Goal: Task Accomplishment & Management: Use online tool/utility

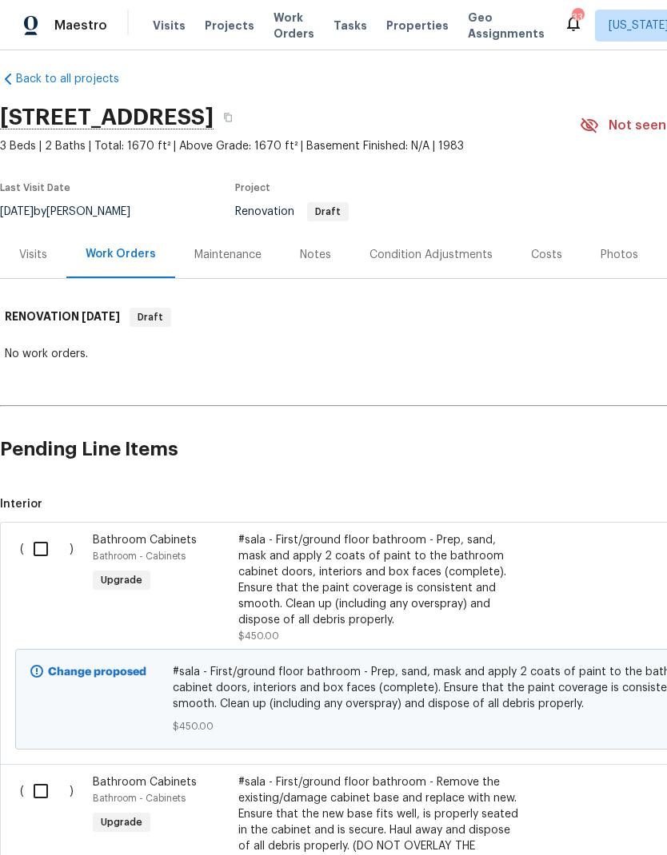
scroll to position [12, 0]
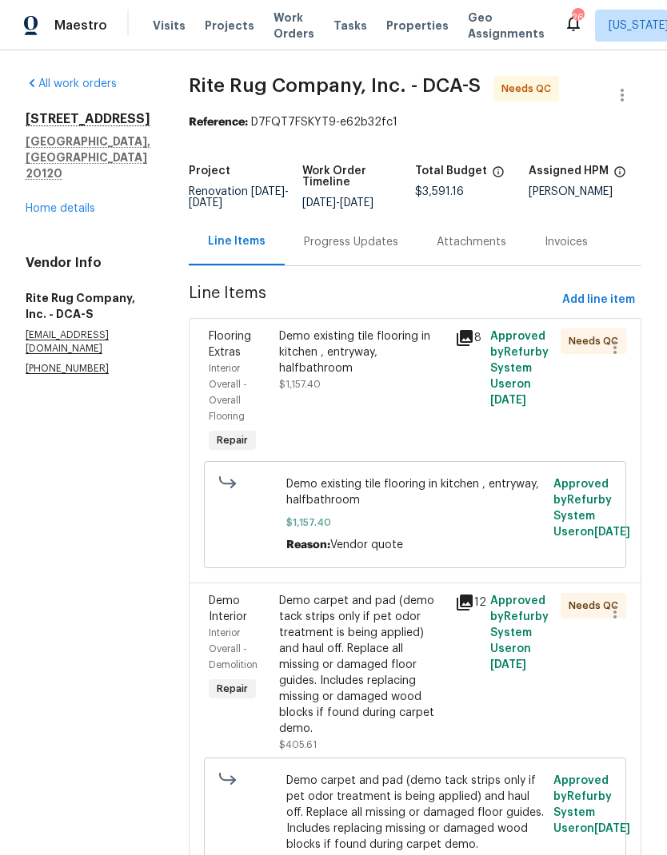
click at [464, 338] on icon at bounding box center [464, 338] width 16 height 16
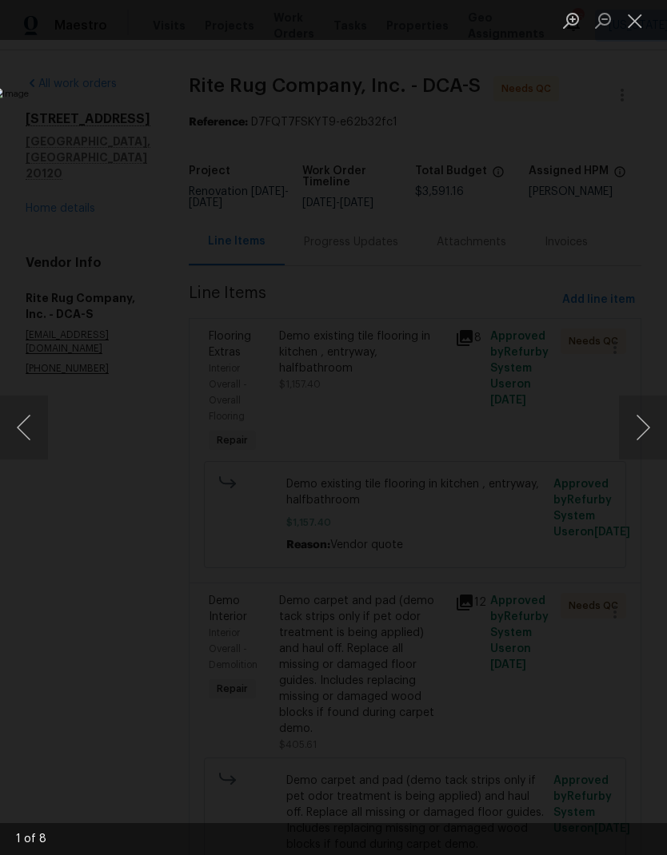
click at [635, 432] on button "Next image" at bounding box center [643, 428] width 48 height 64
click at [643, 428] on button "Next image" at bounding box center [643, 428] width 48 height 64
click at [642, 27] on button "Close lightbox" at bounding box center [635, 20] width 32 height 28
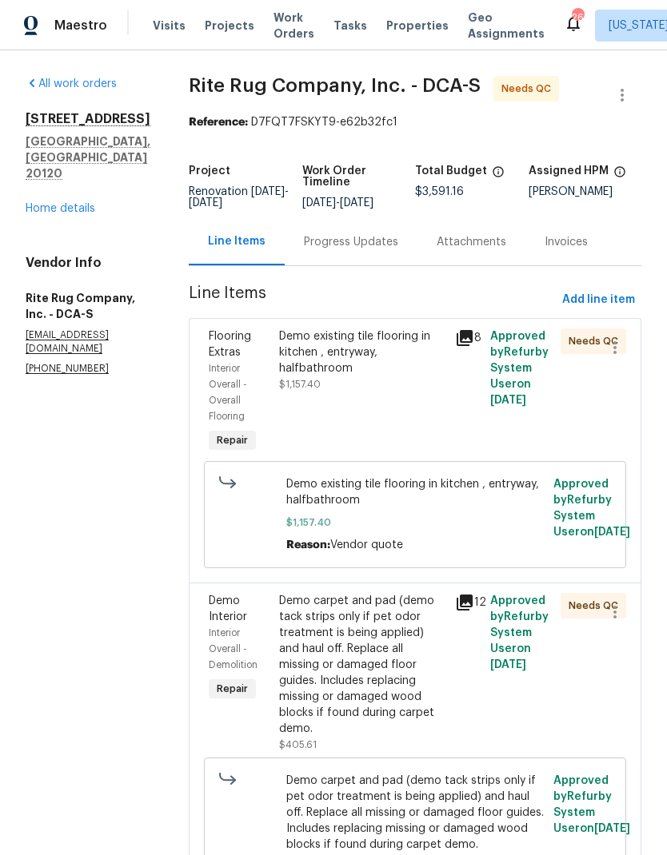
click at [341, 250] on div "Progress Updates" at bounding box center [351, 242] width 94 height 16
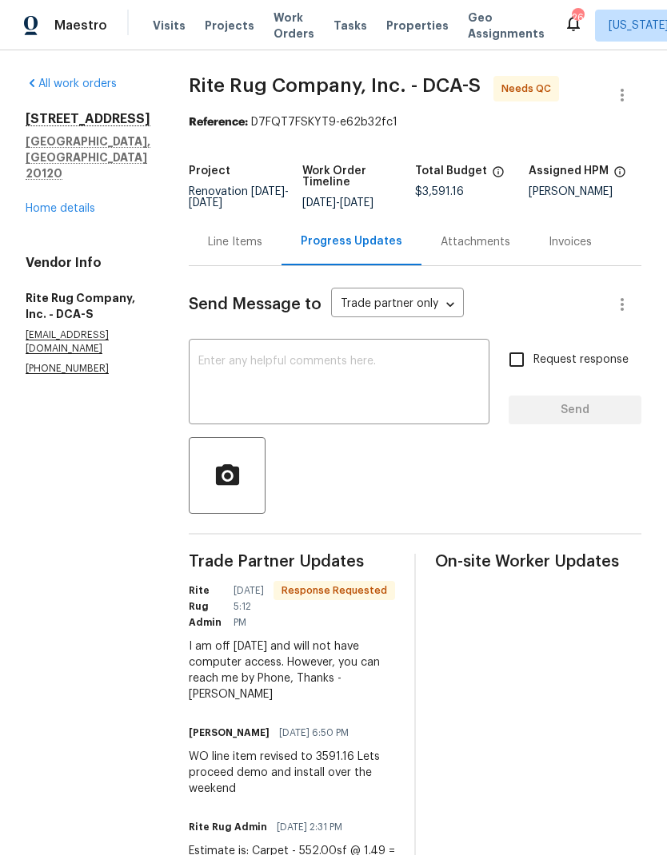
click at [367, 388] on textarea at bounding box center [338, 384] width 281 height 56
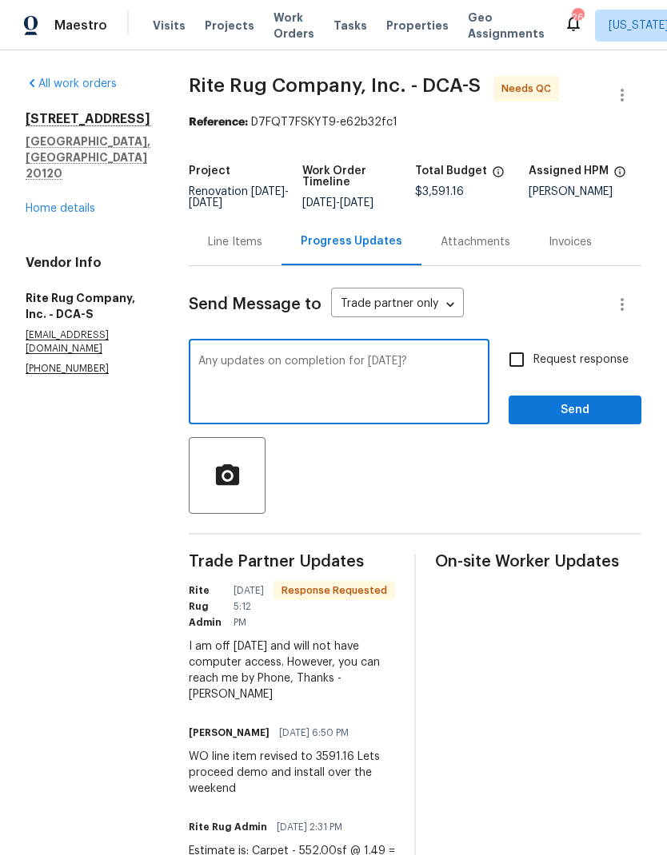
type textarea "Any updates on completion for today?"
click at [515, 357] on input "Request response" at bounding box center [517, 360] width 34 height 34
checkbox input "true"
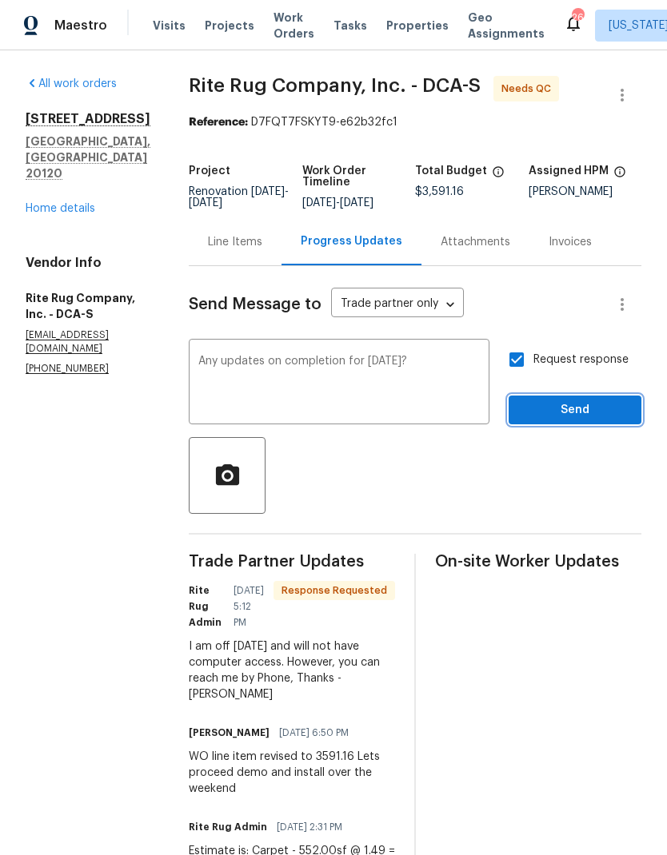
click at [558, 413] on span "Send" at bounding box center [574, 410] width 107 height 20
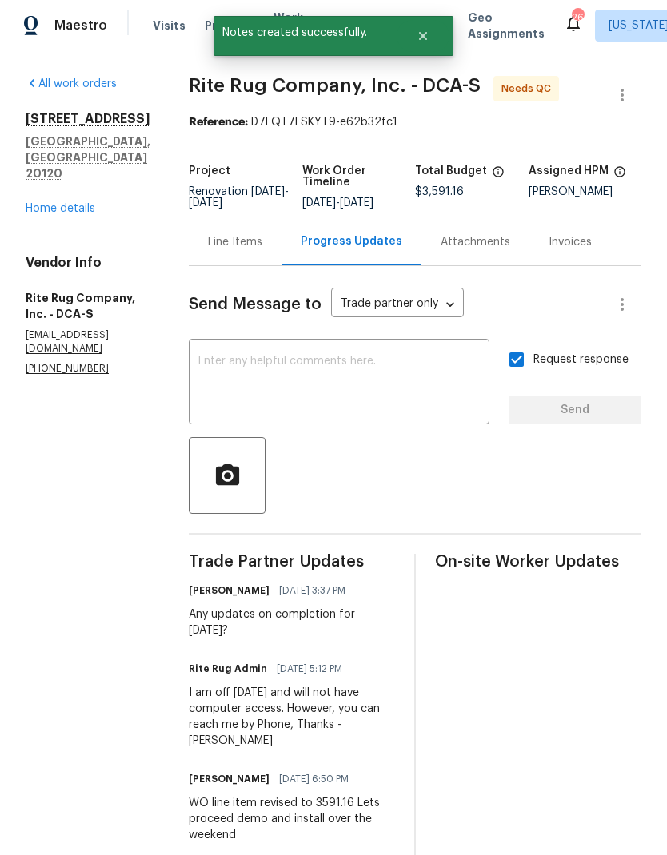
click at [74, 212] on link "Home details" at bounding box center [61, 208] width 70 height 11
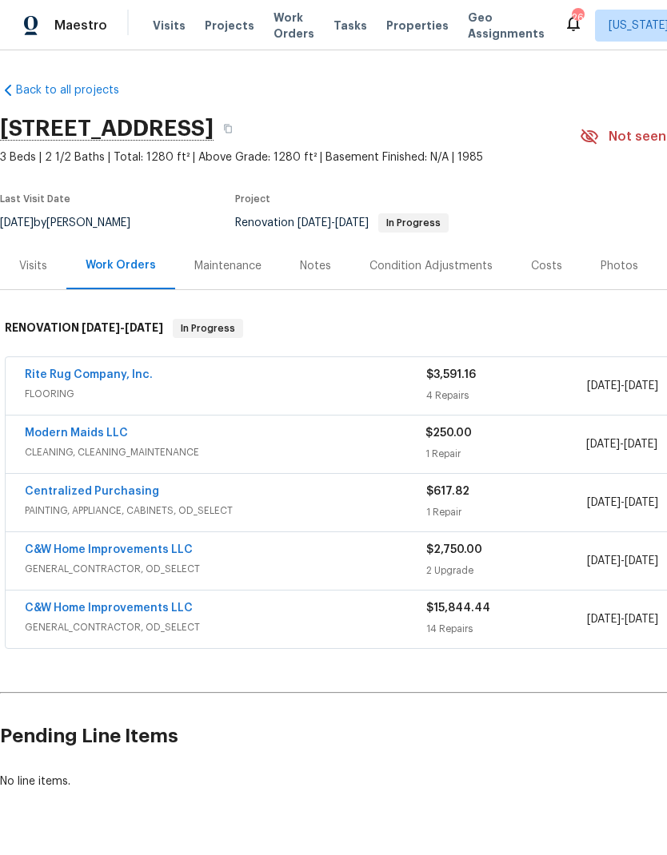
click at [99, 432] on link "Modern Maids LLC" at bounding box center [76, 433] width 103 height 11
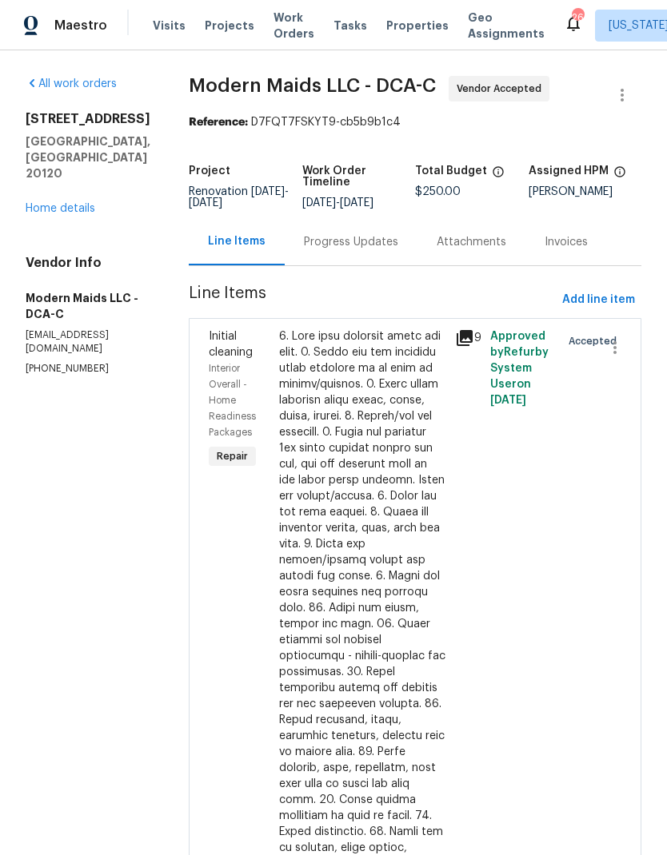
click at [369, 250] on div "Progress Updates" at bounding box center [351, 242] width 94 height 16
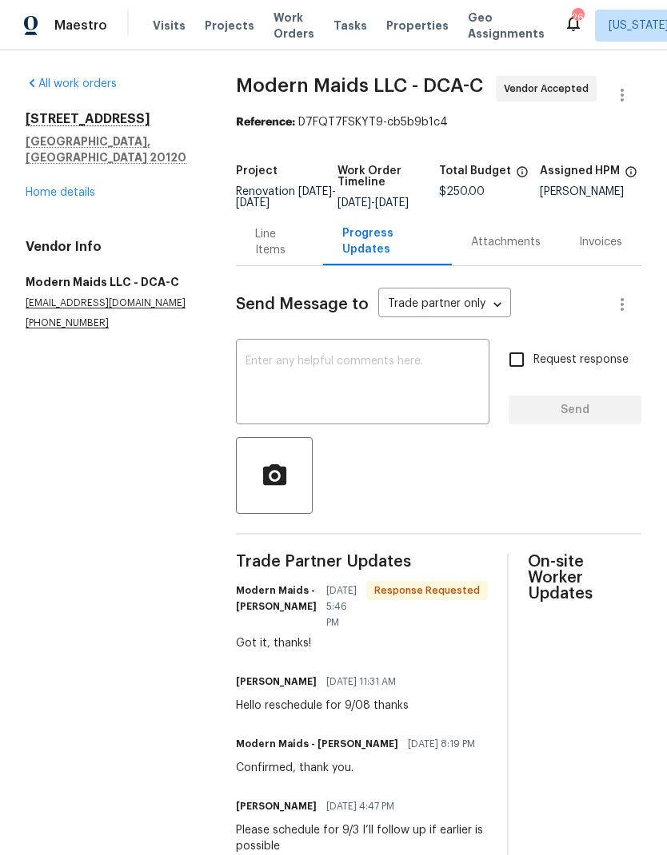
click at [377, 398] on textarea at bounding box center [362, 384] width 234 height 56
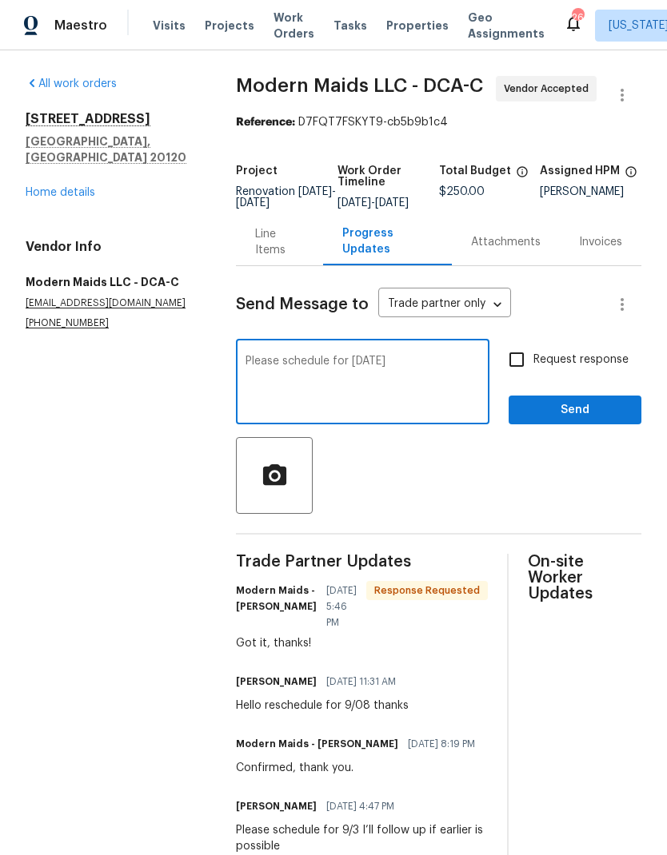
type textarea "Please schedule for tomorrow"
click at [523, 372] on input "Request response" at bounding box center [517, 360] width 34 height 34
checkbox input "true"
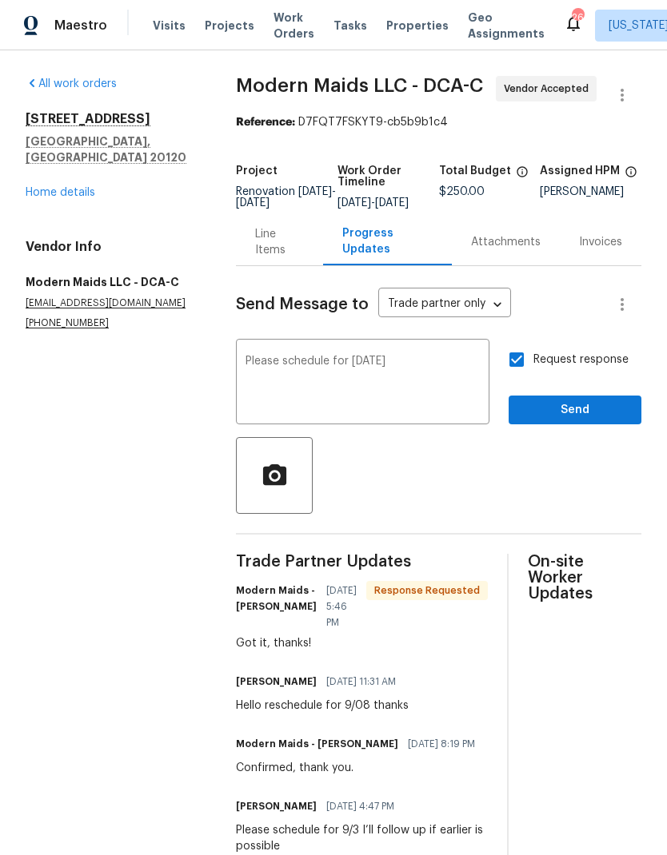
click at [436, 375] on textarea "Please schedule for tomorrow" at bounding box center [362, 384] width 234 height 56
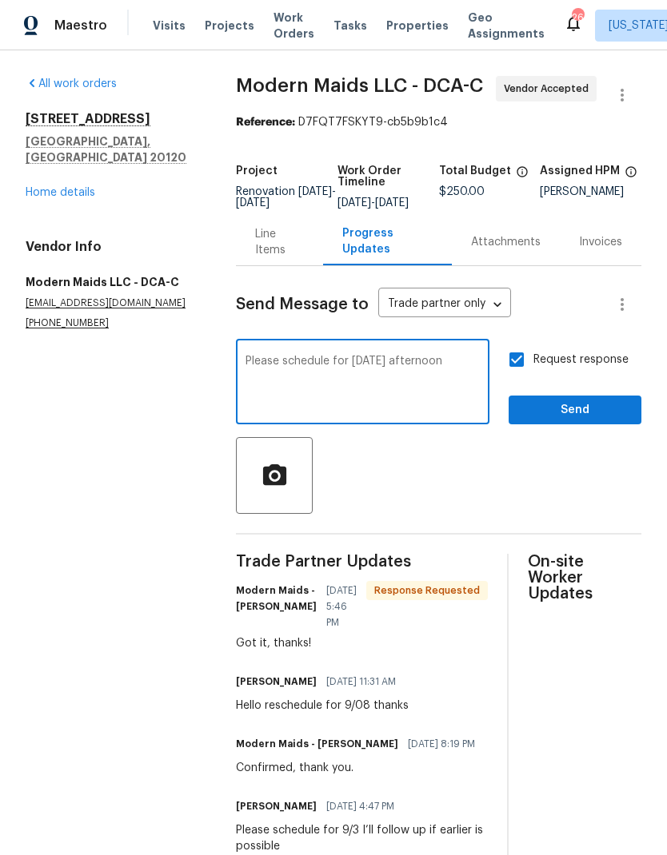
type textarea "Please schedule for tomorrow afternoon"
click at [568, 419] on span "Send" at bounding box center [574, 410] width 107 height 20
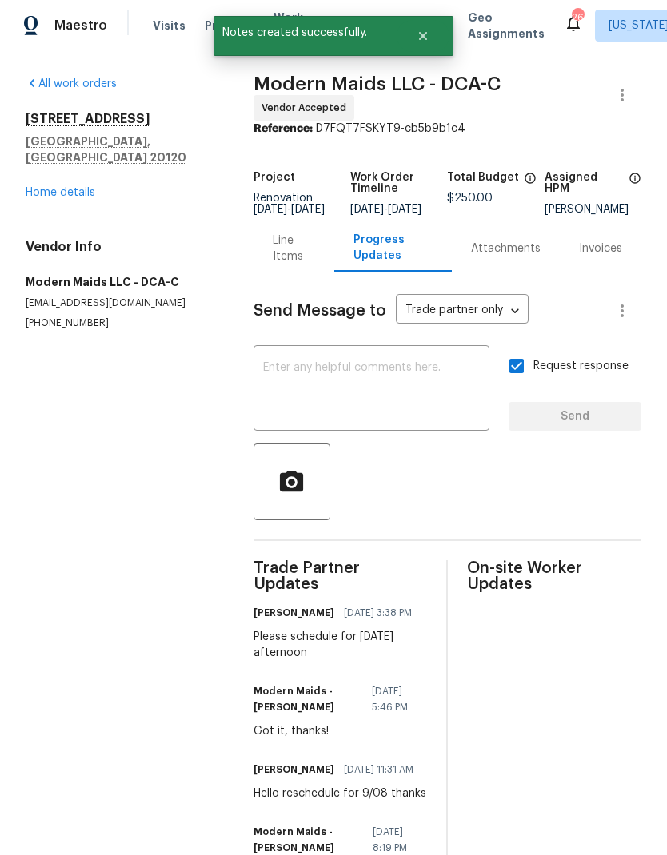
click at [56, 187] on link "Home details" at bounding box center [61, 192] width 70 height 11
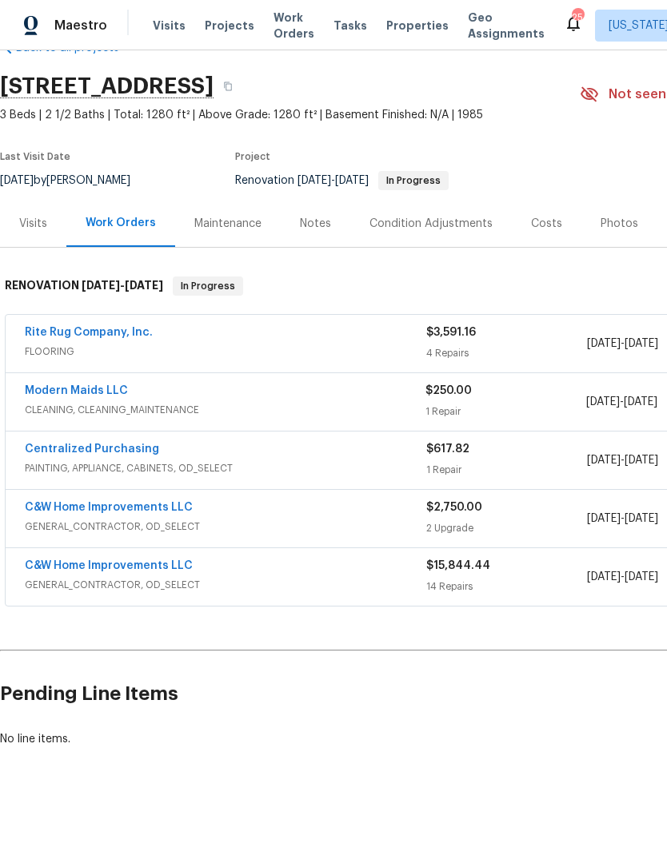
scroll to position [42, 0]
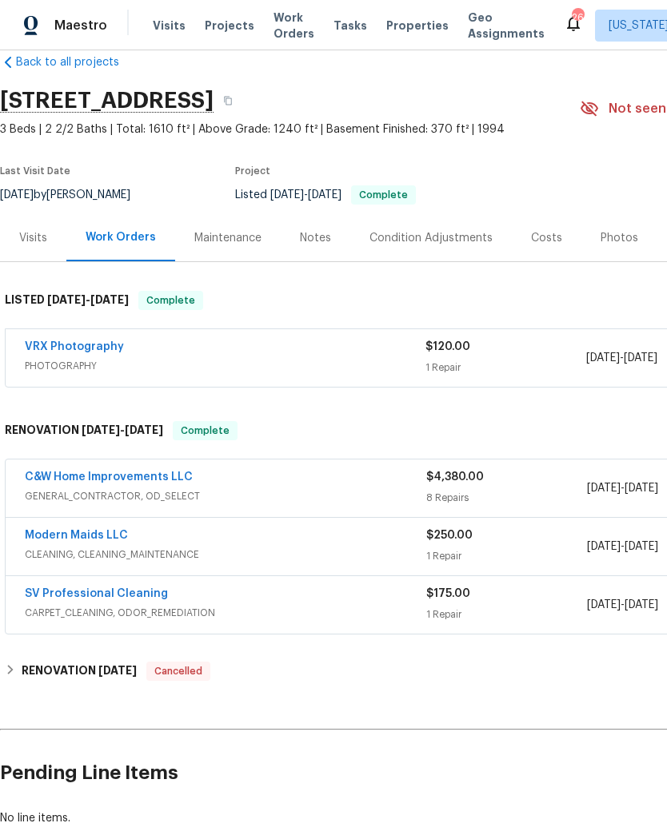
scroll to position [28, 0]
click at [93, 532] on link "Modern Maids LLC" at bounding box center [76, 535] width 103 height 11
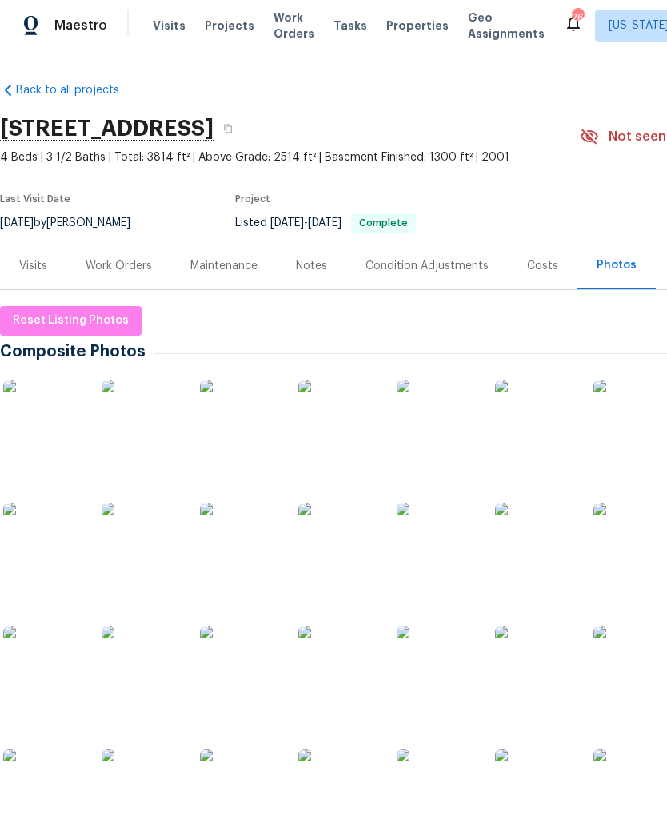
click at [308, 269] on div "Notes" at bounding box center [311, 266] width 31 height 16
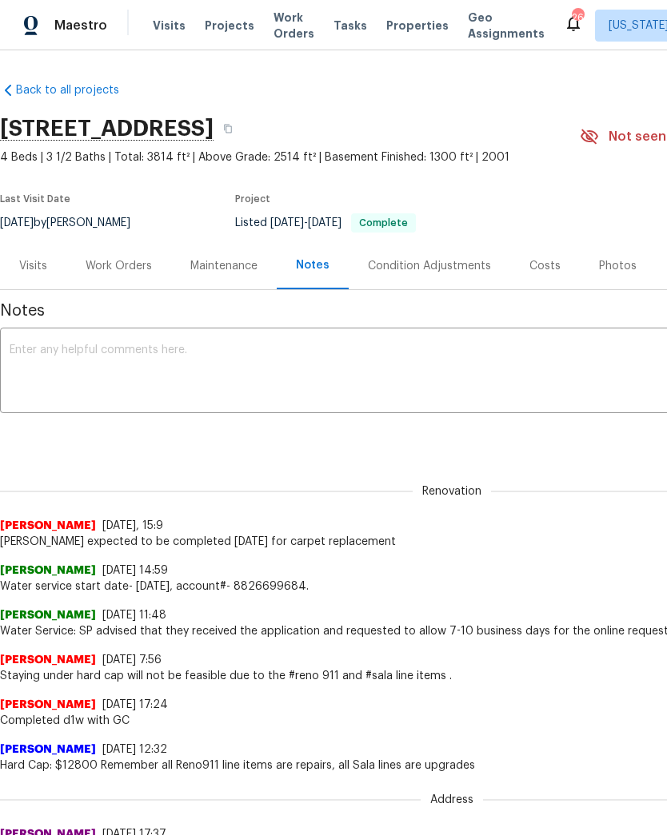
click at [135, 266] on div "Work Orders" at bounding box center [119, 266] width 66 height 16
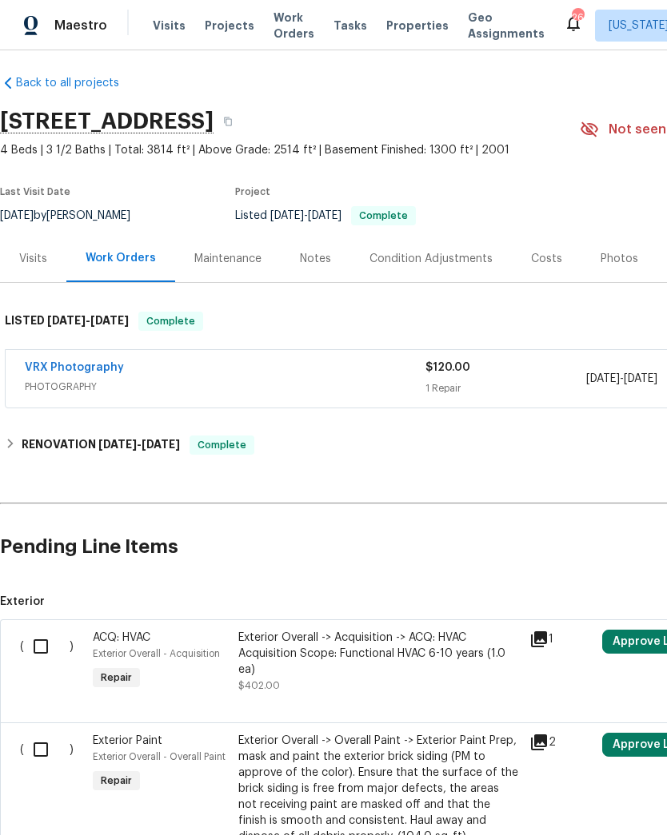
scroll to position [7, 0]
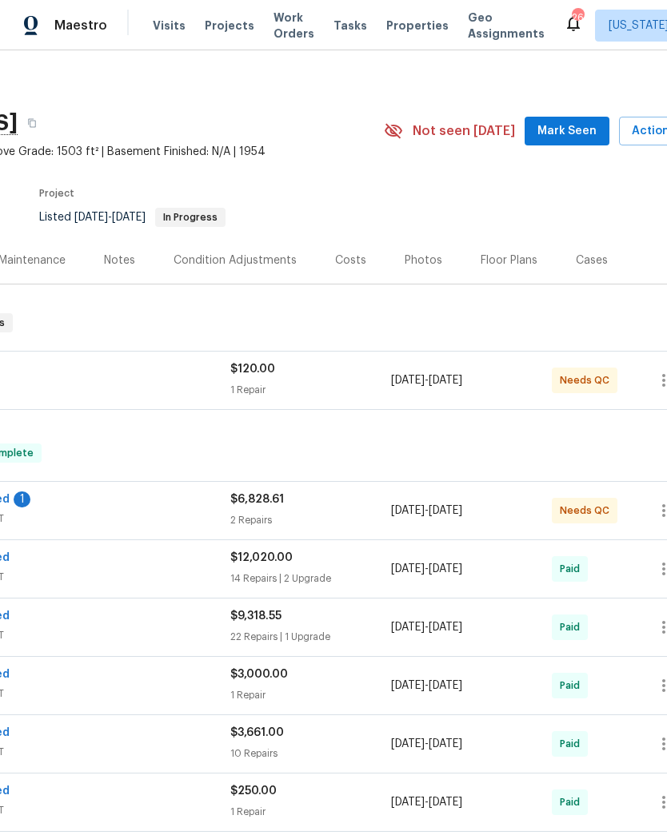
scroll to position [16, 109]
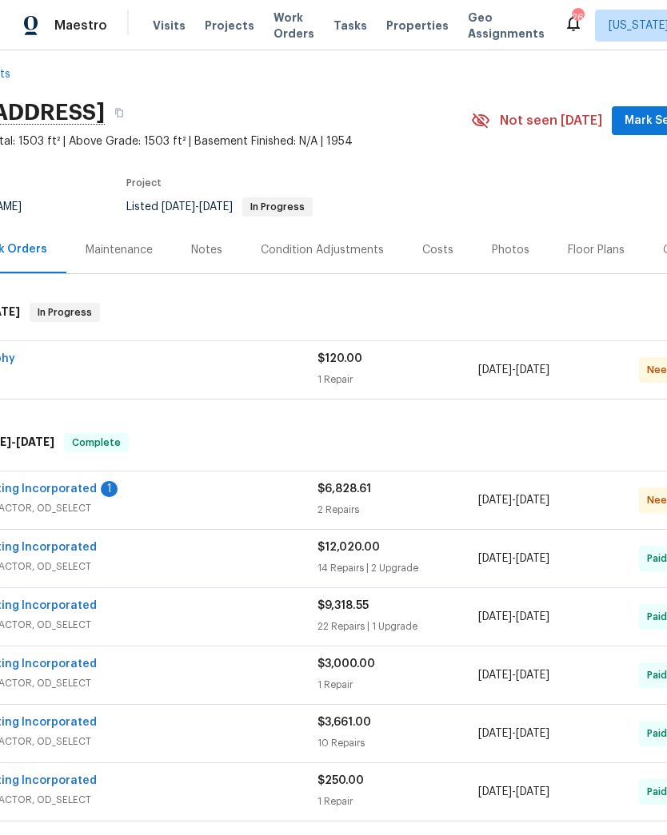
click at [348, 496] on div "$6,828.61" at bounding box center [397, 489] width 161 height 16
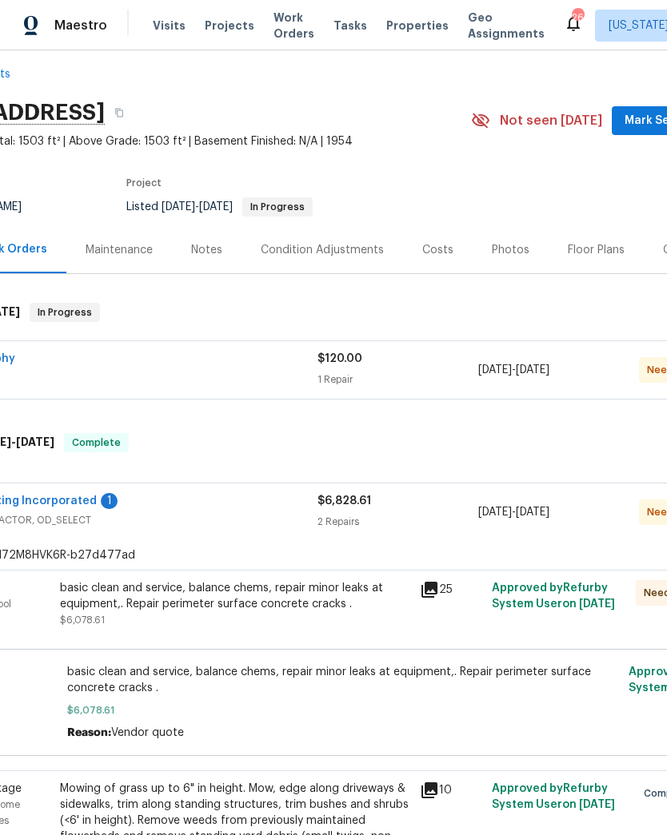
click at [293, 620] on div "basic clean and service, balance chems, repair minor leaks at equipment,. Repai…" at bounding box center [235, 604] width 350 height 48
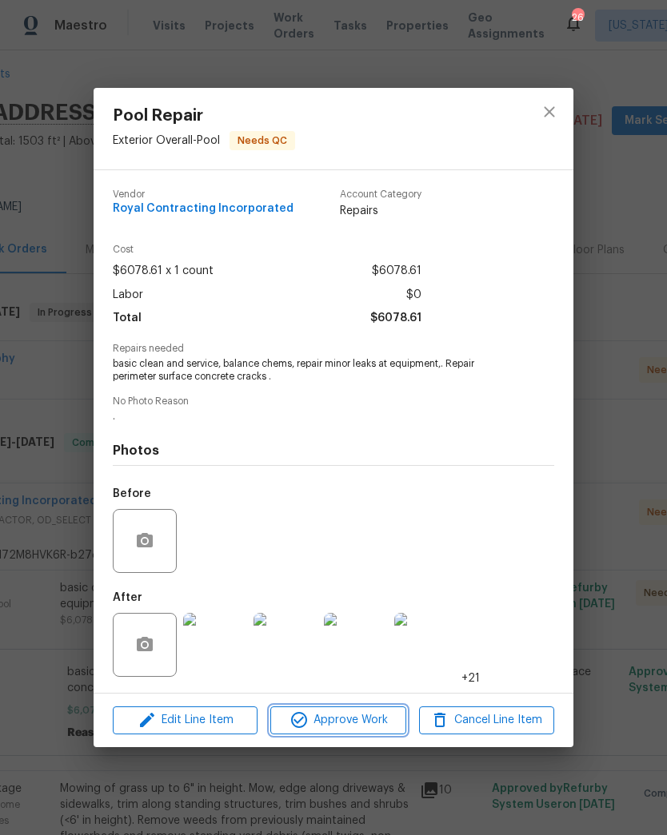
click at [348, 718] on span "Approve Work" at bounding box center [337, 721] width 125 height 20
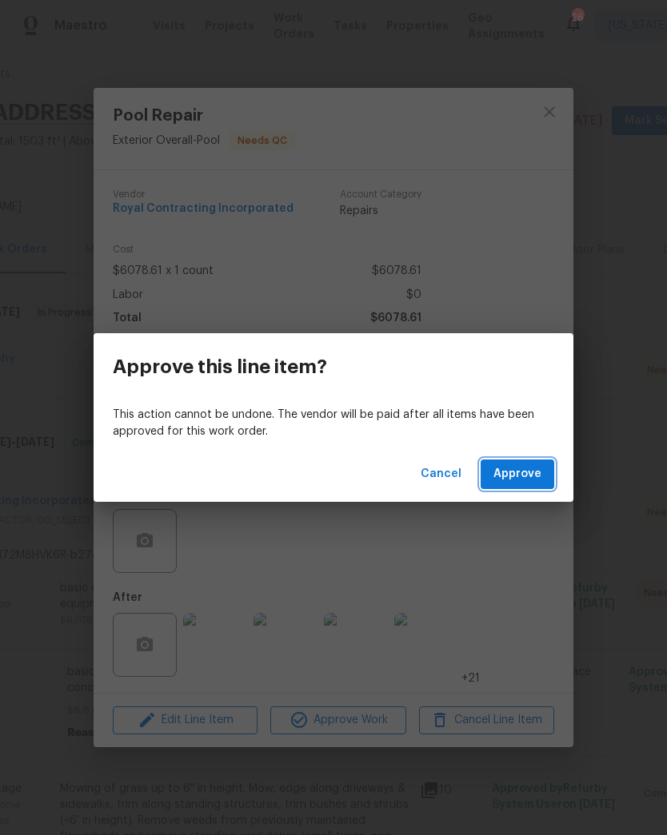
click at [528, 473] on span "Approve" at bounding box center [517, 474] width 48 height 20
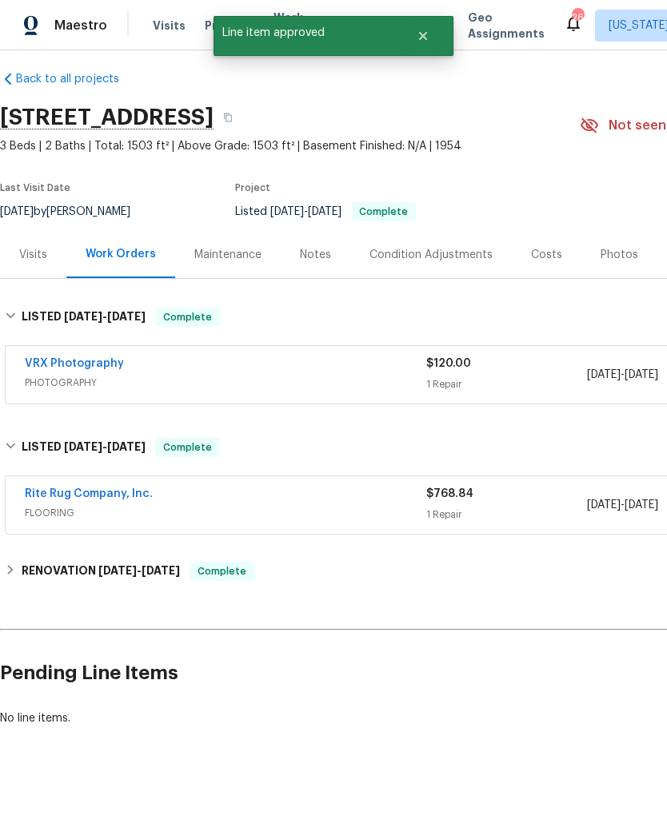
scroll to position [10, 0]
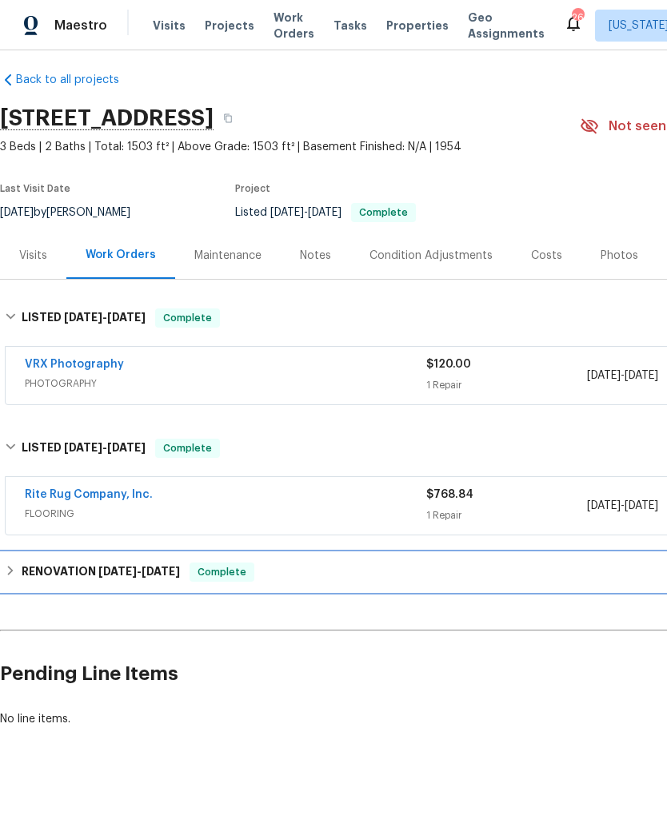
click at [160, 579] on h6 "RENOVATION 7/1/25 - 8/20/25" at bounding box center [101, 572] width 158 height 19
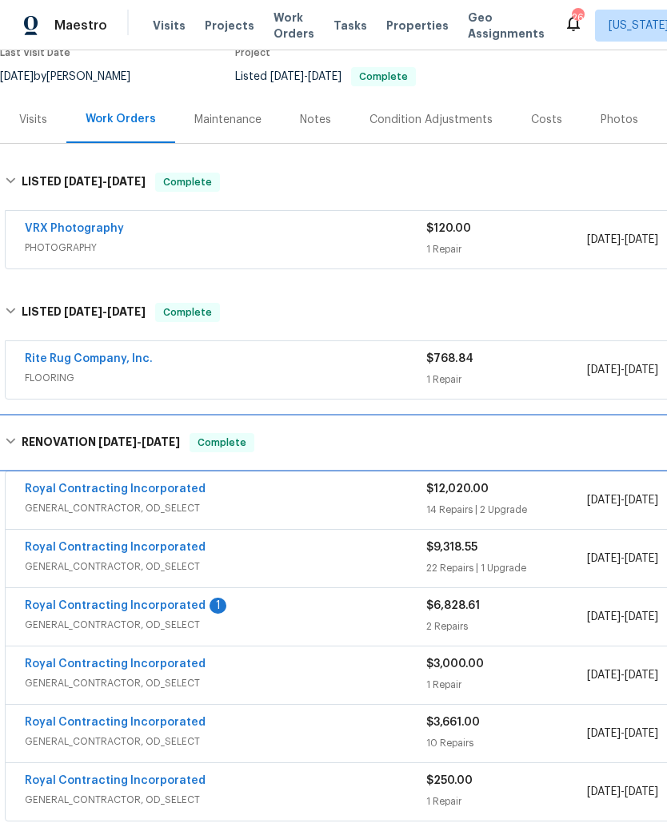
scroll to position [146, 0]
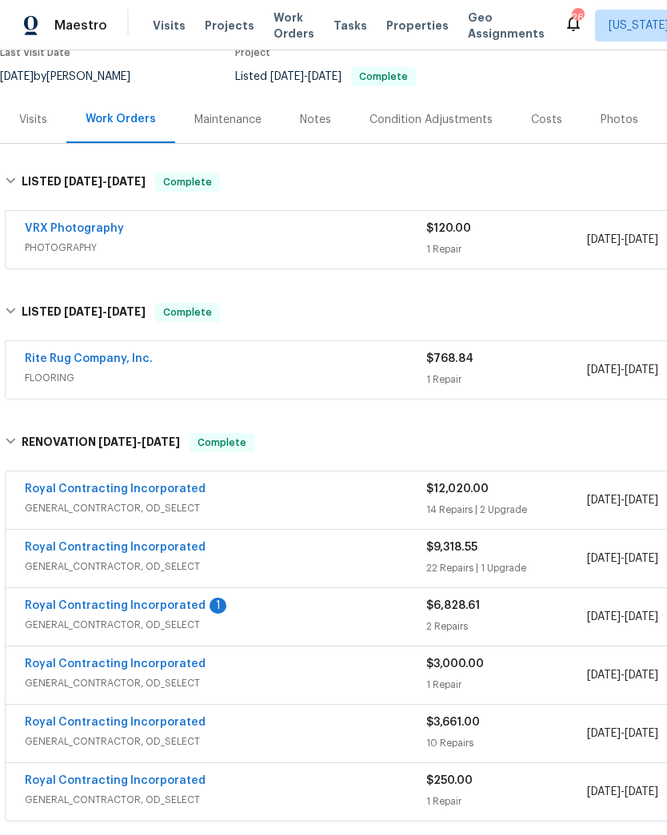
click at [176, 610] on link "Royal Contracting Incorporated" at bounding box center [115, 605] width 181 height 11
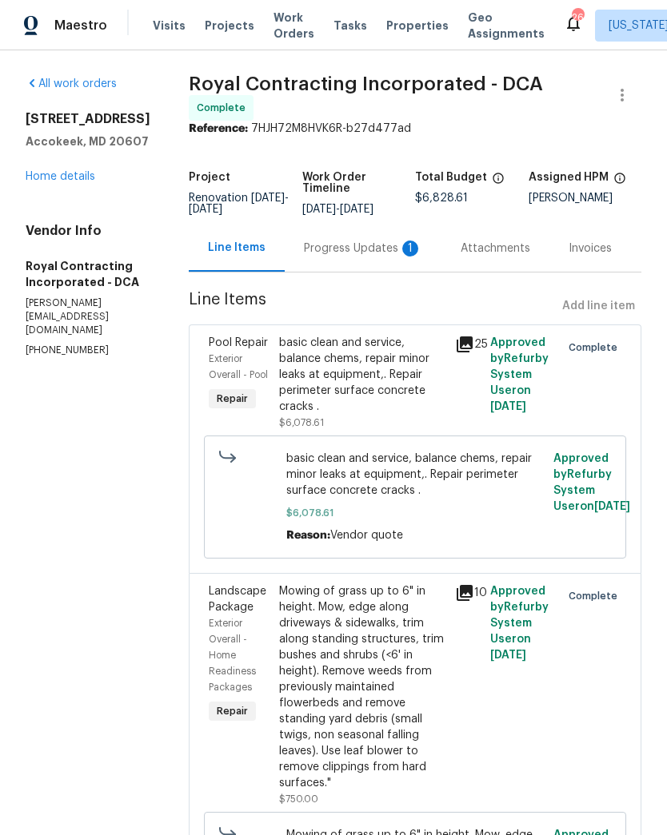
click at [368, 257] on div "Progress Updates 1" at bounding box center [363, 249] width 118 height 16
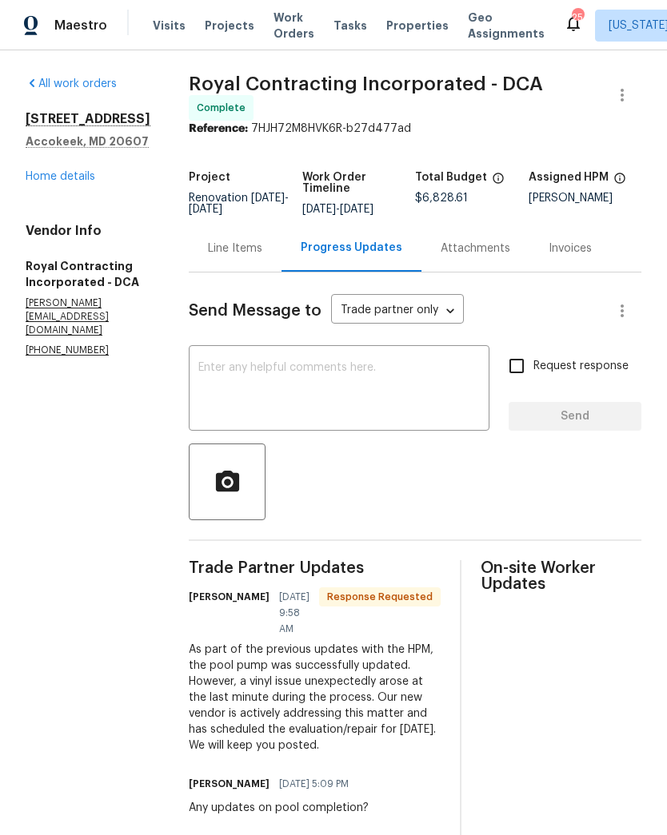
click at [413, 388] on textarea at bounding box center [338, 390] width 281 height 56
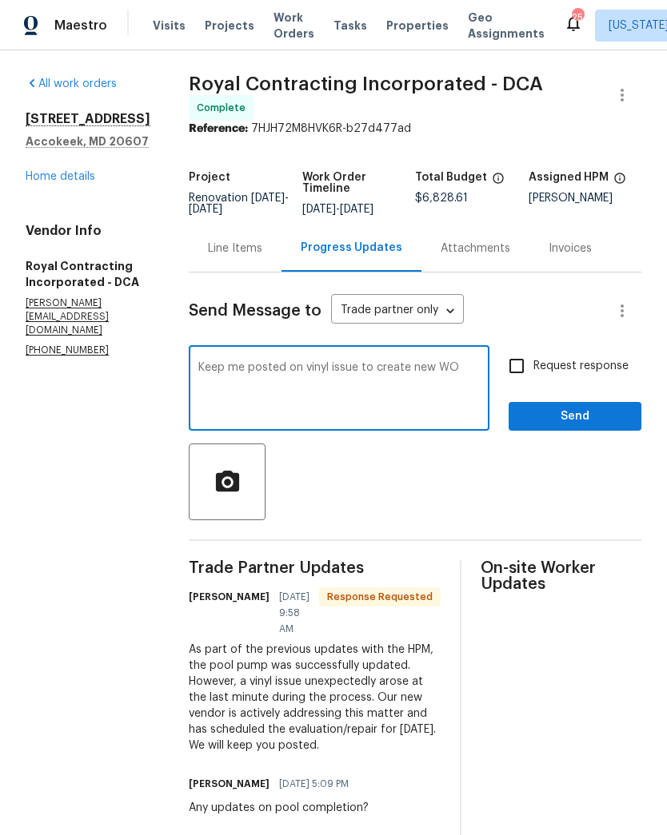
type textarea "Keep me posted on vinyl issue to create new WO"
click at [521, 378] on input "Request response" at bounding box center [517, 366] width 34 height 34
checkbox input "true"
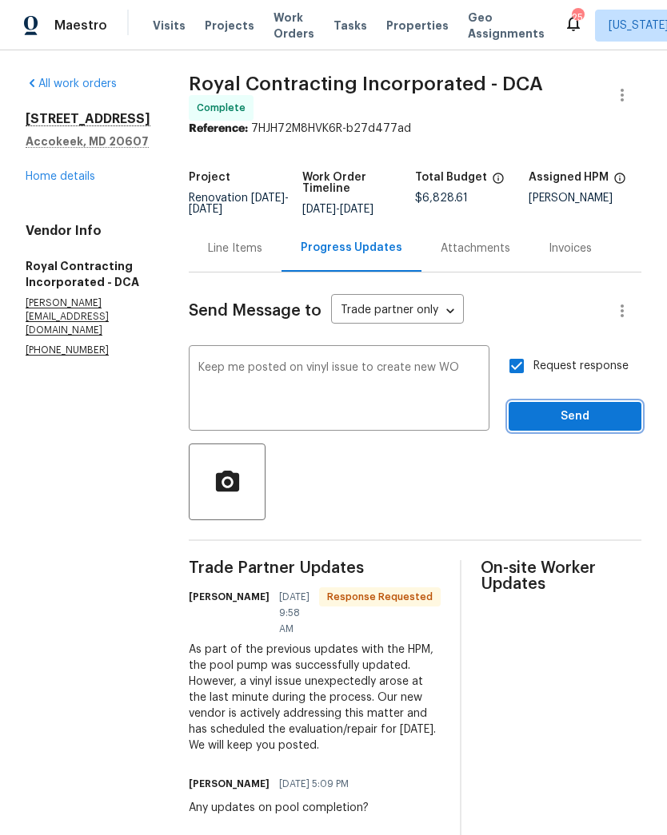
click at [578, 427] on span "Send" at bounding box center [574, 417] width 107 height 20
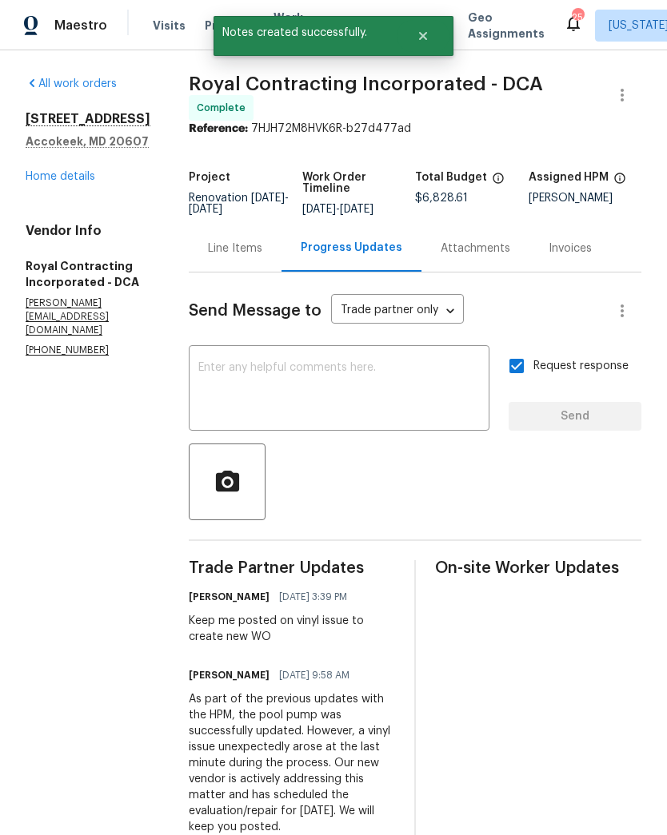
click at [87, 174] on link "Home details" at bounding box center [61, 176] width 70 height 11
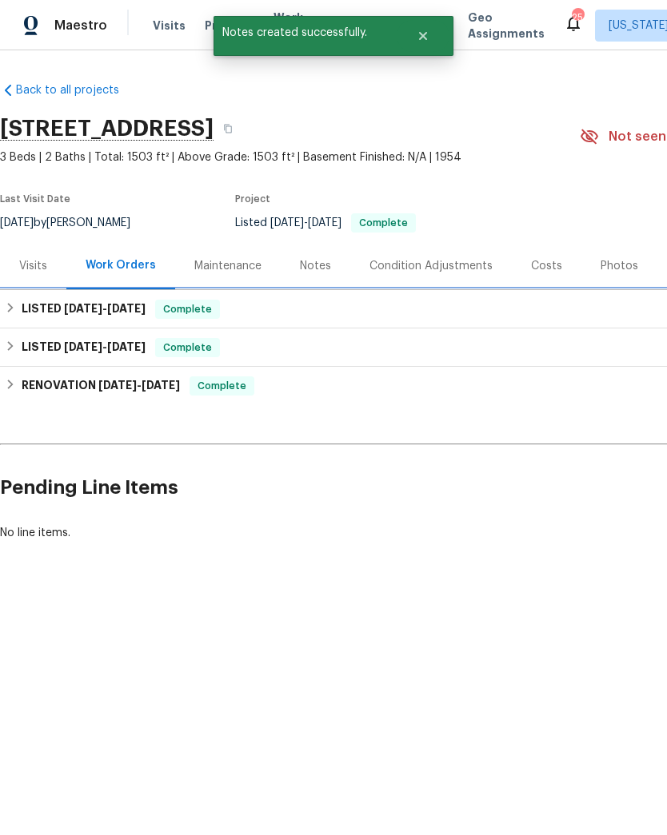
click at [98, 312] on span "9/3/25 - 9/4/25" at bounding box center [105, 308] width 82 height 11
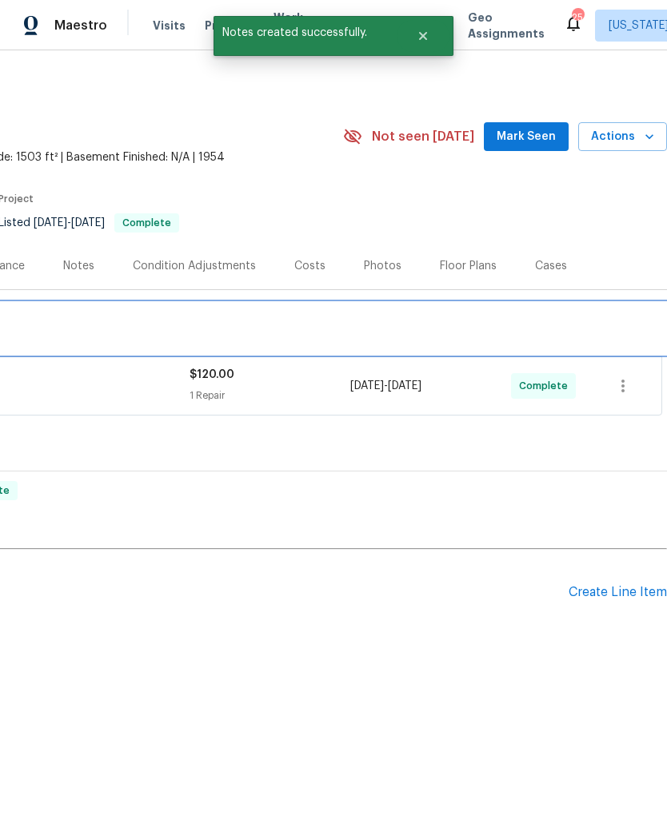
scroll to position [0, 237]
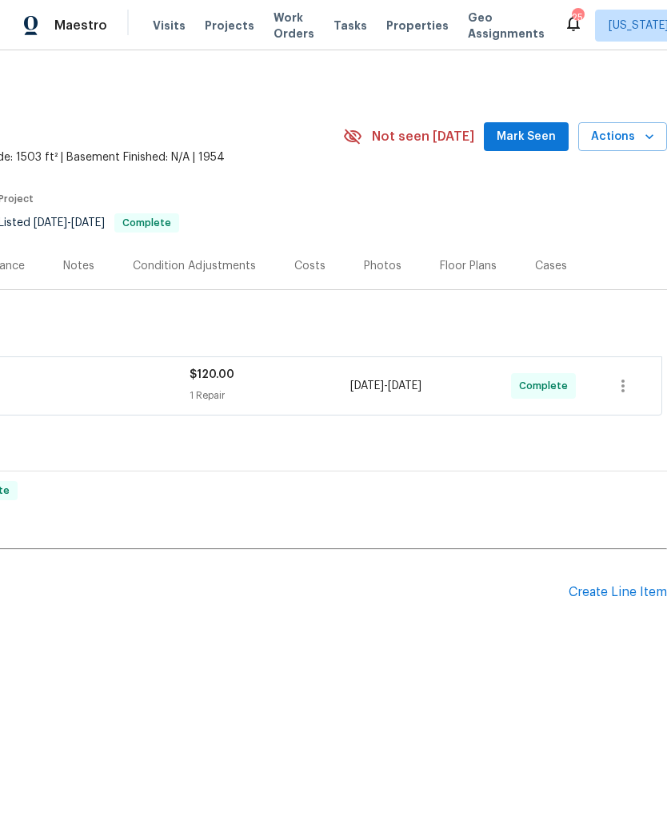
click at [617, 595] on div "Create Line Item" at bounding box center [617, 592] width 98 height 15
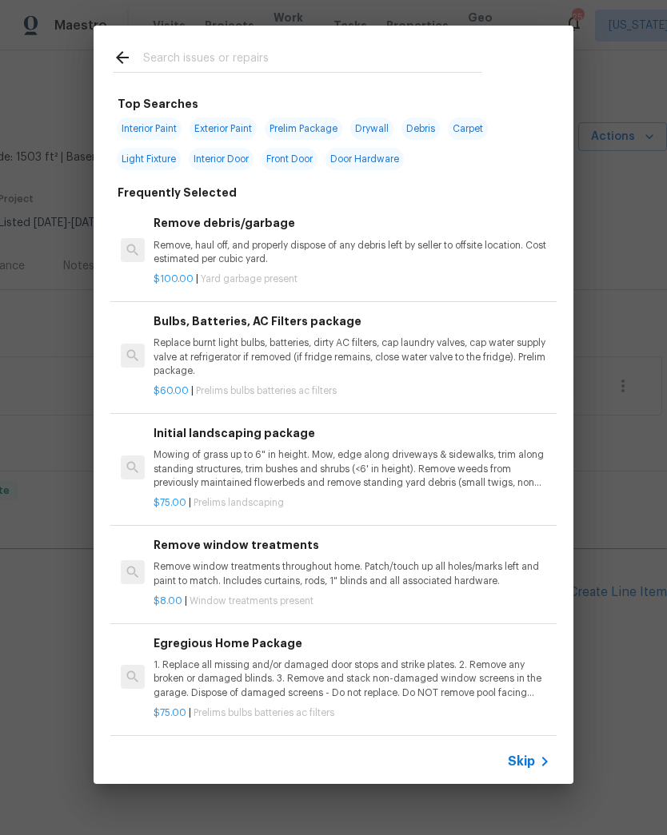
click at [344, 60] on input "text" at bounding box center [312, 60] width 339 height 24
type input "Clea"
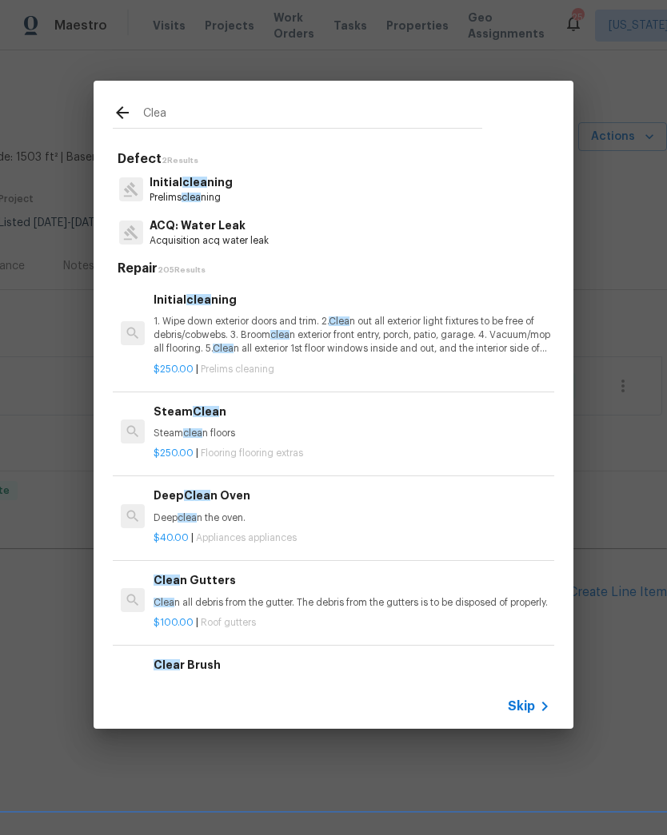
click at [212, 321] on p "1. Wipe down exterior doors and trim. 2. Clea n out all exterior light fixtures…" at bounding box center [351, 335] width 396 height 41
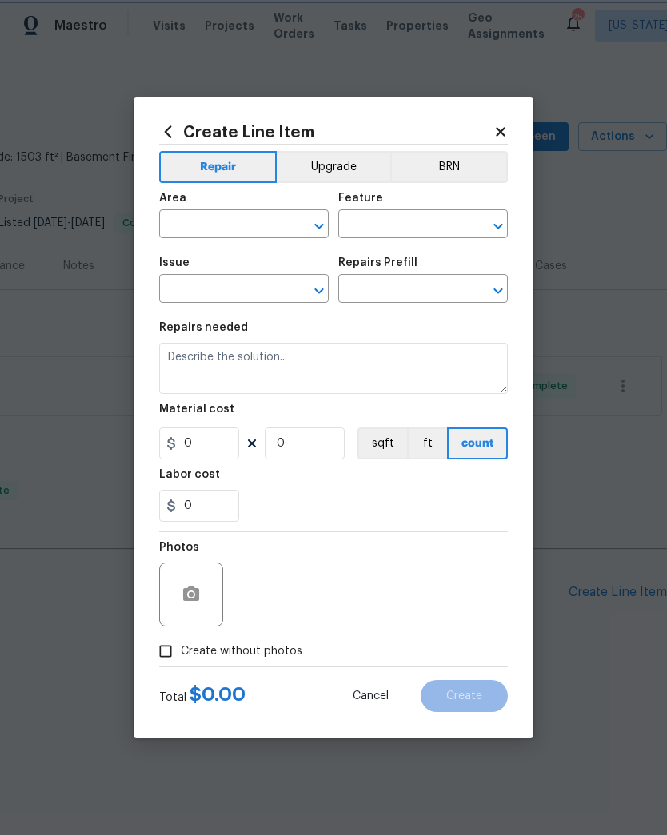
type input "Home Readiness Packages"
type input "Initial cleaning"
type input "Initial cleaning $250.00"
type textarea "1. Wipe down exterior doors and trim. 2. Clean out all exterior light fixtures …"
type input "250"
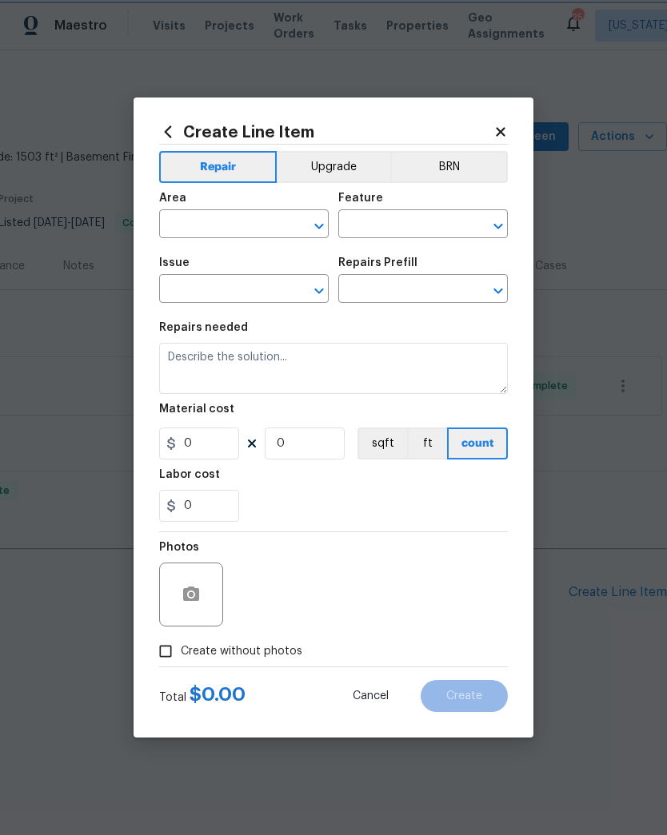
type input "1"
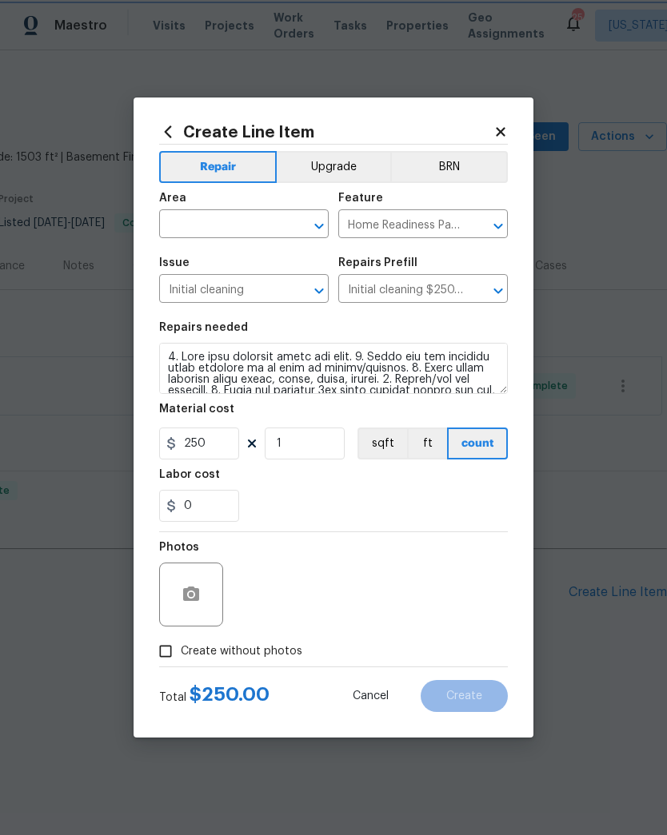
click at [316, 217] on icon "Open" at bounding box center [318, 226] width 19 height 19
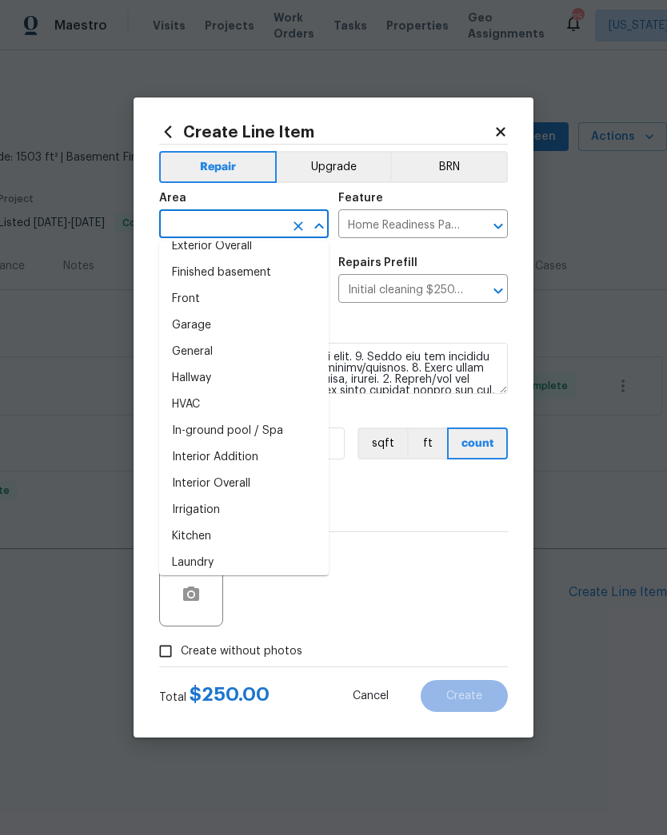
scroll to position [434, 0]
click at [258, 484] on li "Interior Overall" at bounding box center [243, 486] width 169 height 26
type input "Interior Overall"
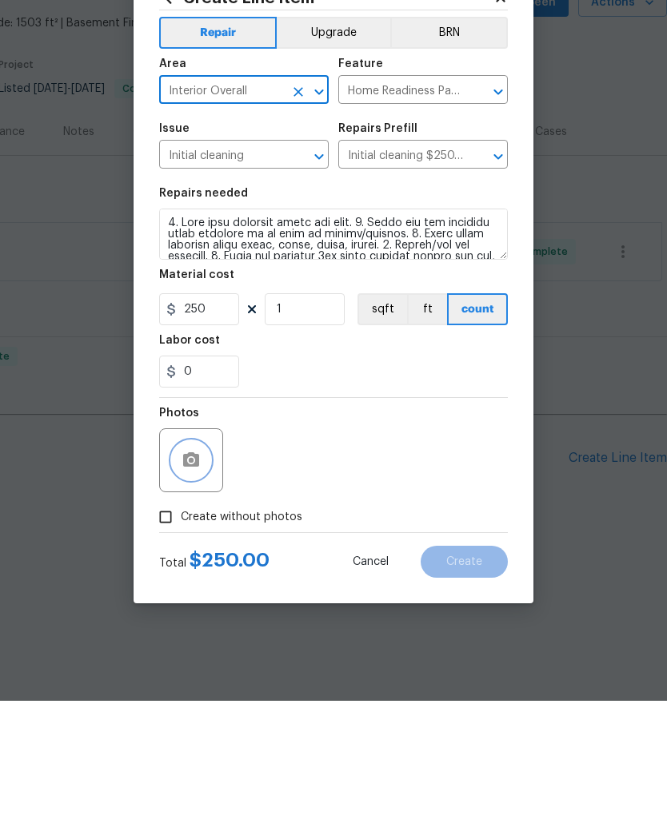
click at [198, 585] on icon "button" at bounding box center [190, 594] width 19 height 19
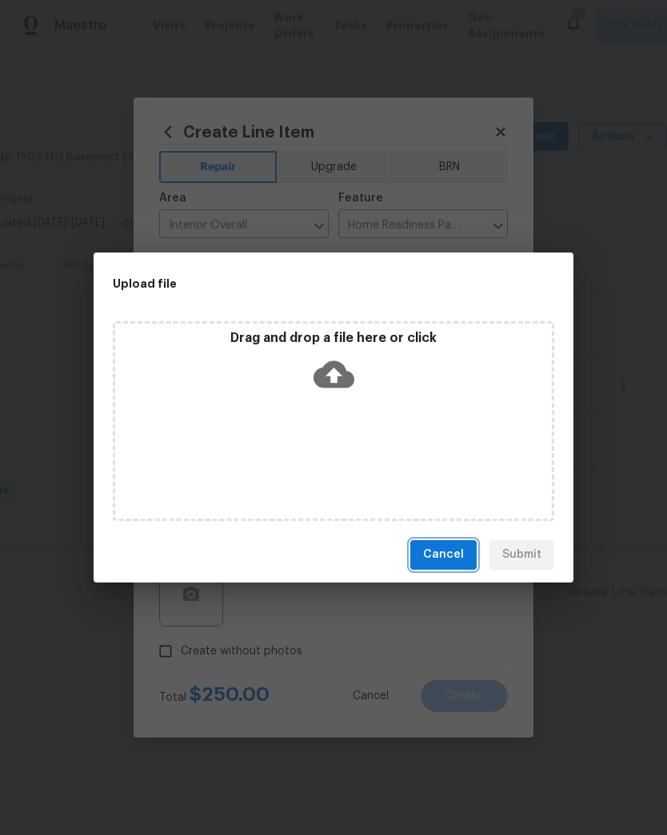
click at [449, 559] on span "Cancel" at bounding box center [443, 555] width 41 height 20
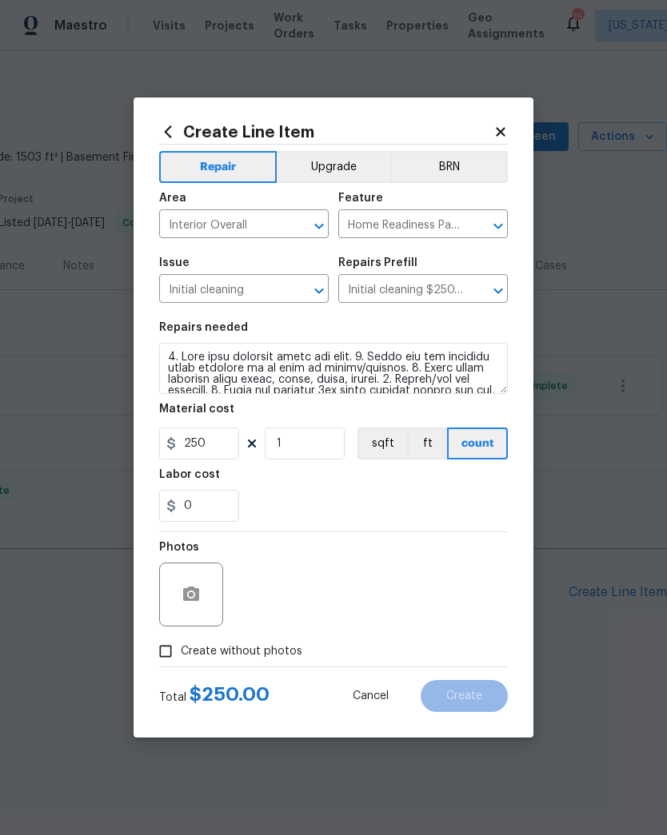
click at [178, 639] on input "Create without photos" at bounding box center [165, 651] width 30 height 30
checkbox input "true"
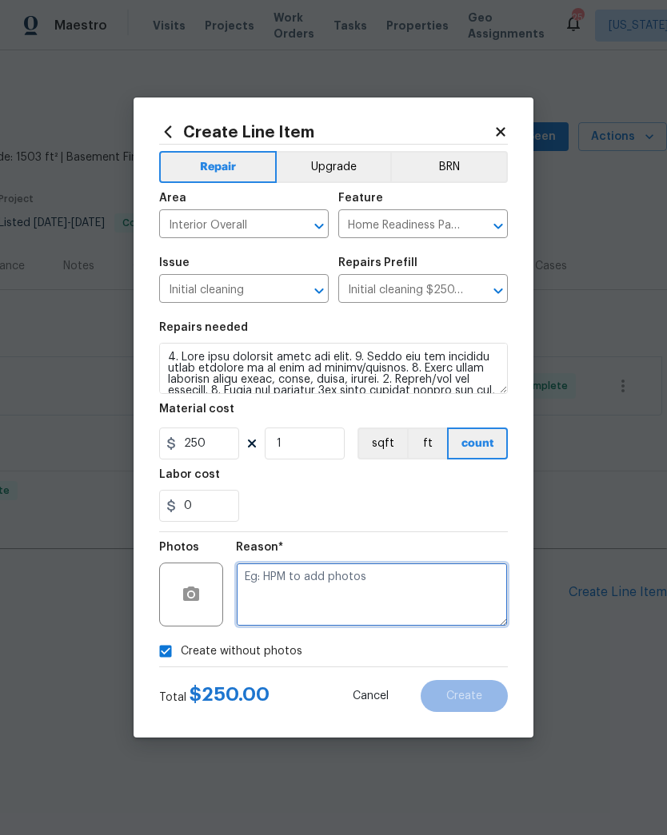
click at [371, 605] on textarea at bounding box center [372, 595] width 272 height 64
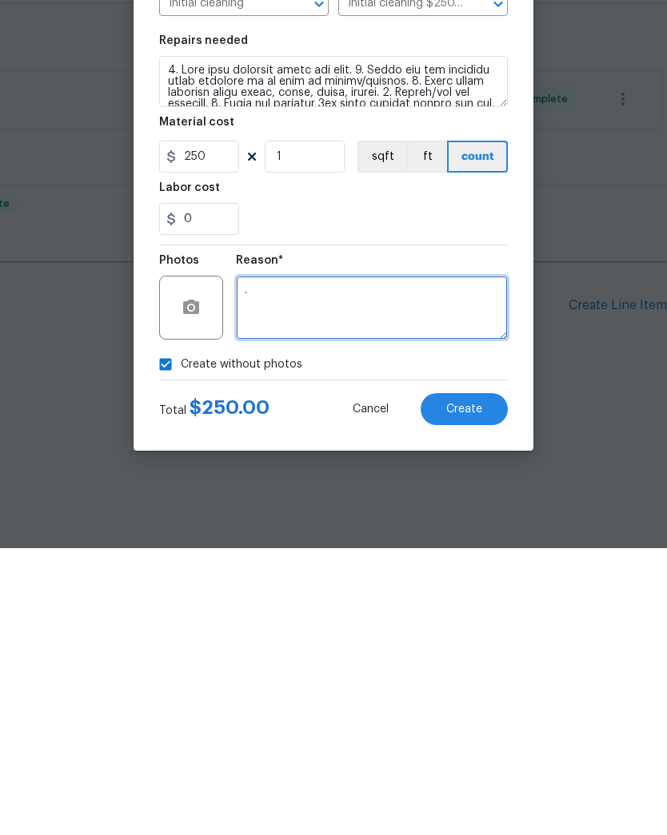
type textarea "."
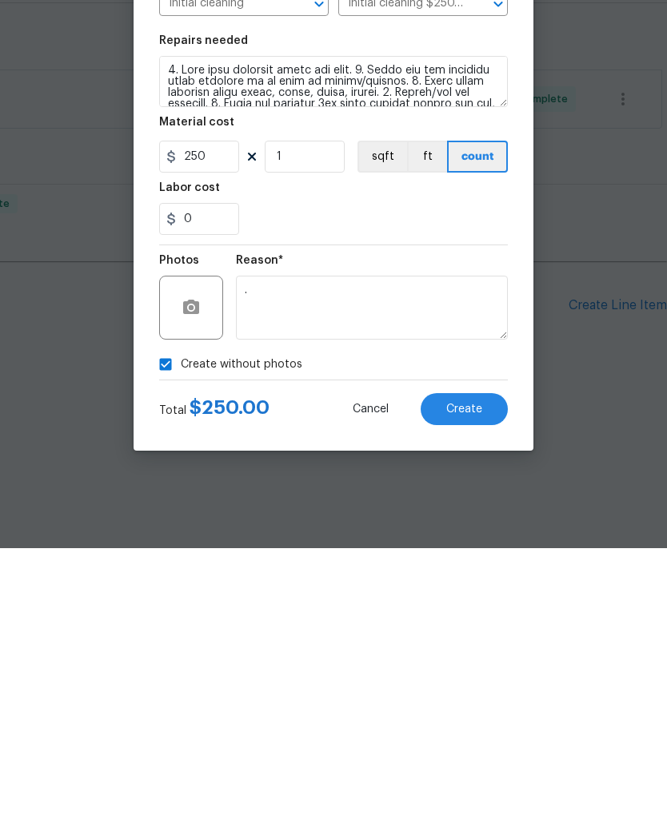
click at [463, 691] on span "Create" at bounding box center [464, 697] width 36 height 12
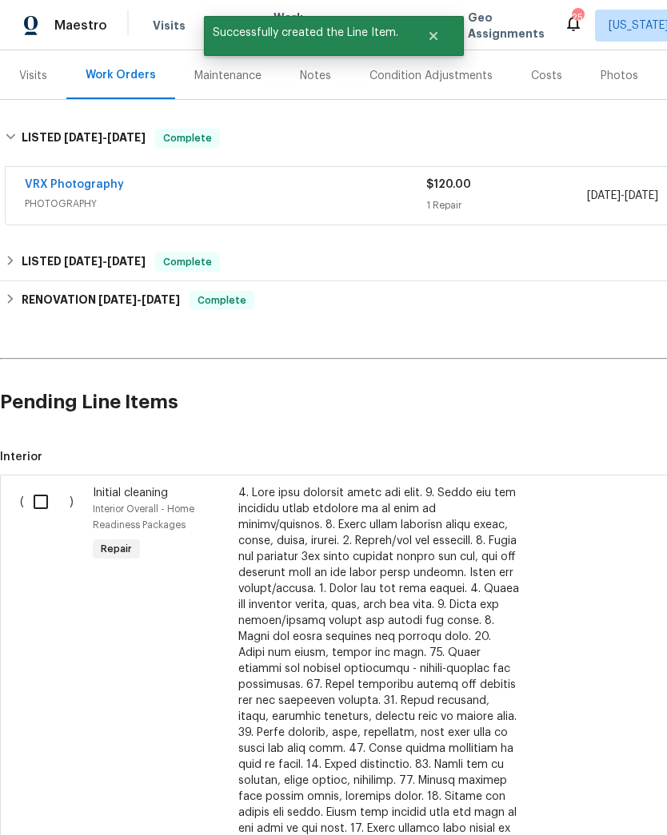
scroll to position [191, 0]
click at [51, 494] on input "checkbox" at bounding box center [47, 501] width 46 height 34
checkbox input "true"
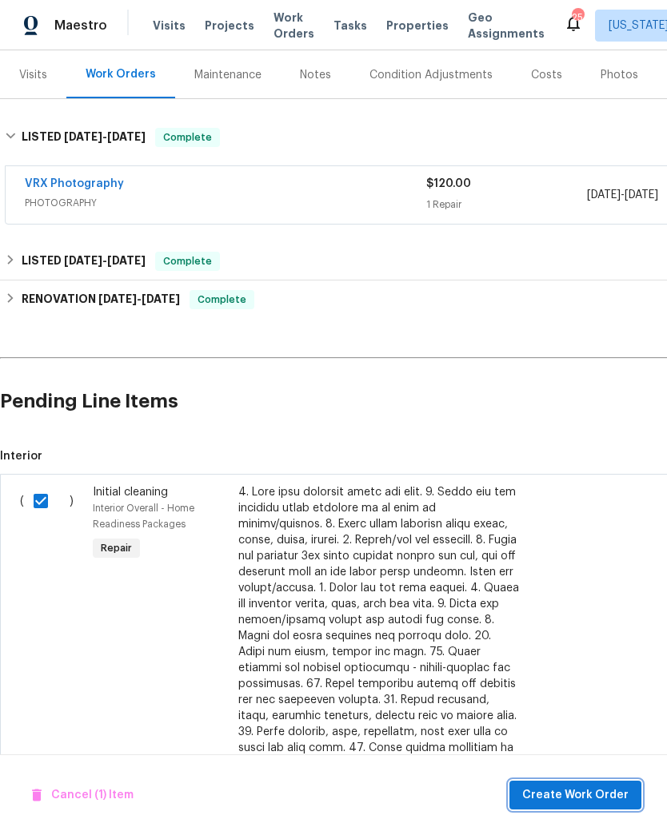
click at [559, 798] on span "Create Work Order" at bounding box center [575, 796] width 106 height 20
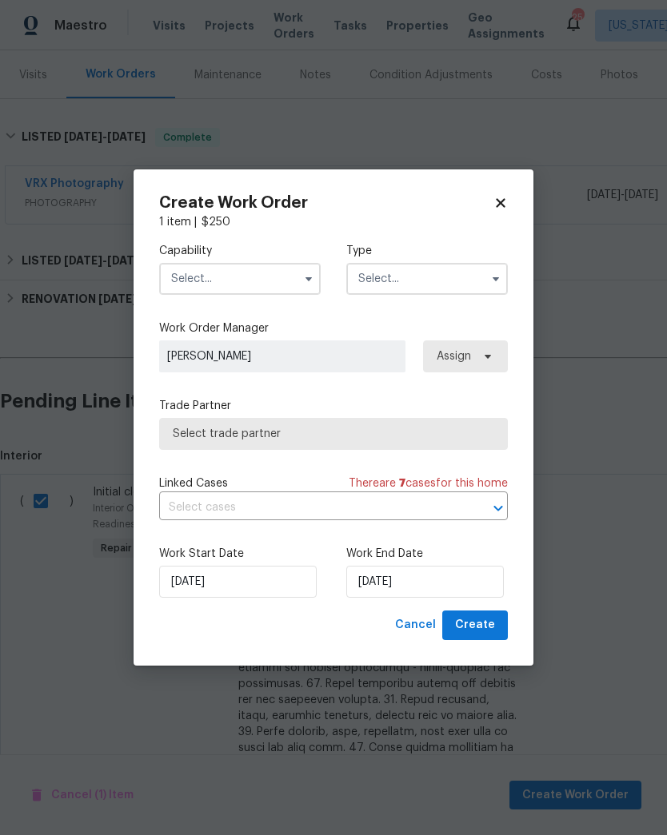
click at [308, 281] on icon "button" at bounding box center [308, 279] width 6 height 4
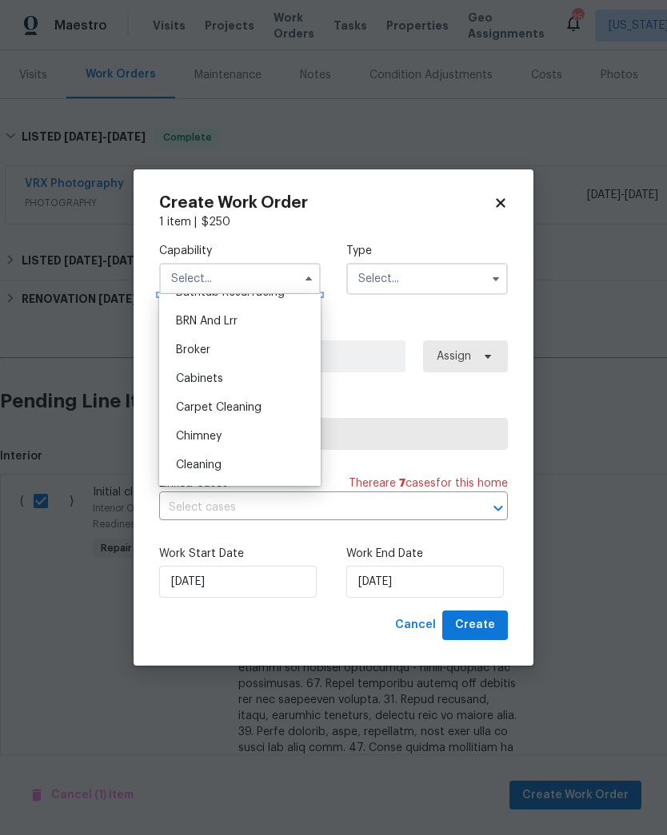
scroll to position [76, 0]
click at [244, 460] on div "Cleaning" at bounding box center [239, 466] width 153 height 29
type input "Cleaning"
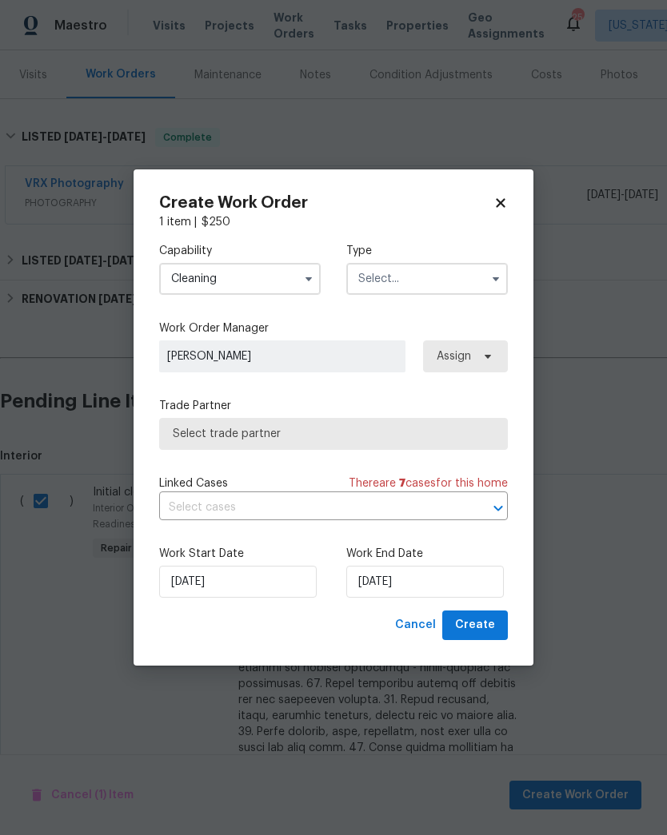
click at [482, 277] on input "text" at bounding box center [426, 279] width 161 height 32
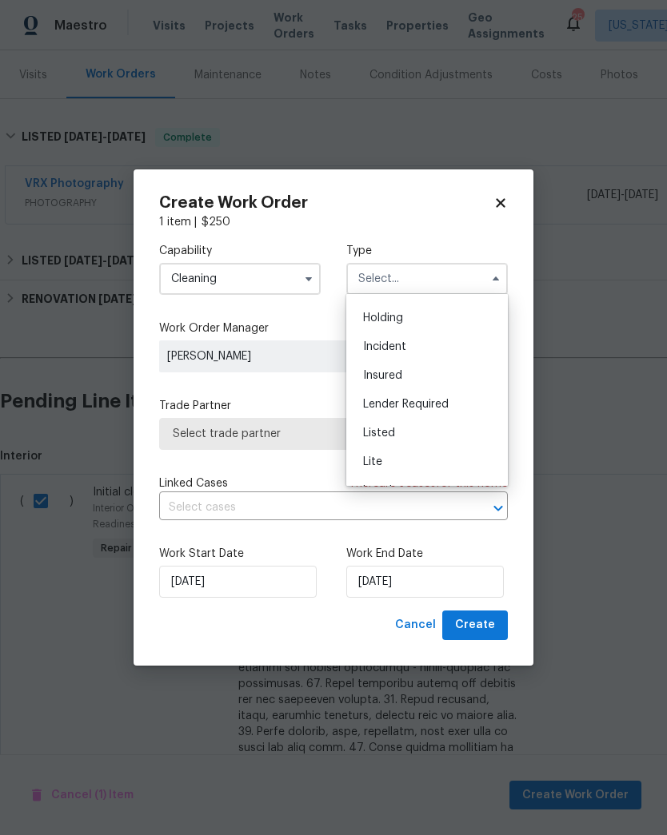
scroll to position [51, 0]
click at [410, 433] on div "Listed" at bounding box center [426, 434] width 153 height 29
type input "Listed"
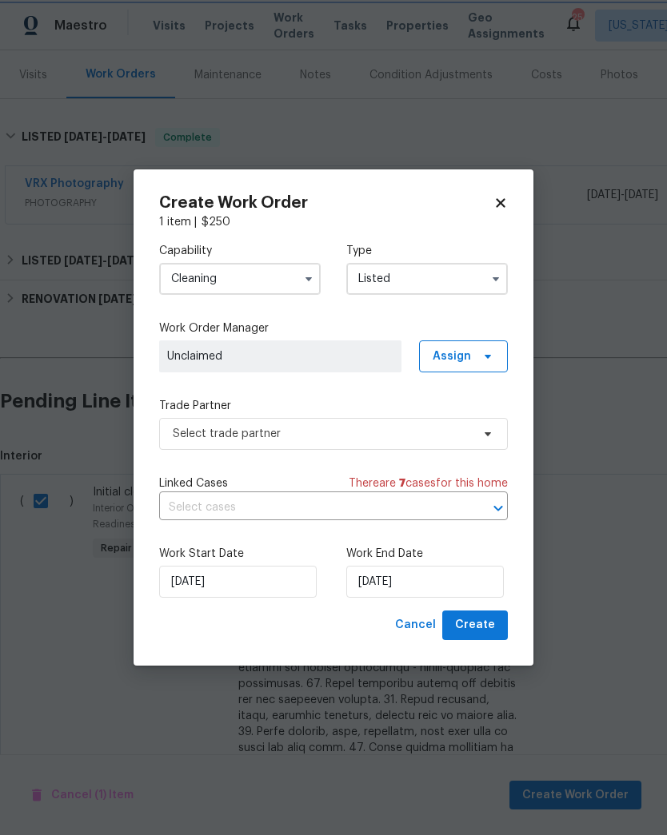
scroll to position [0, 0]
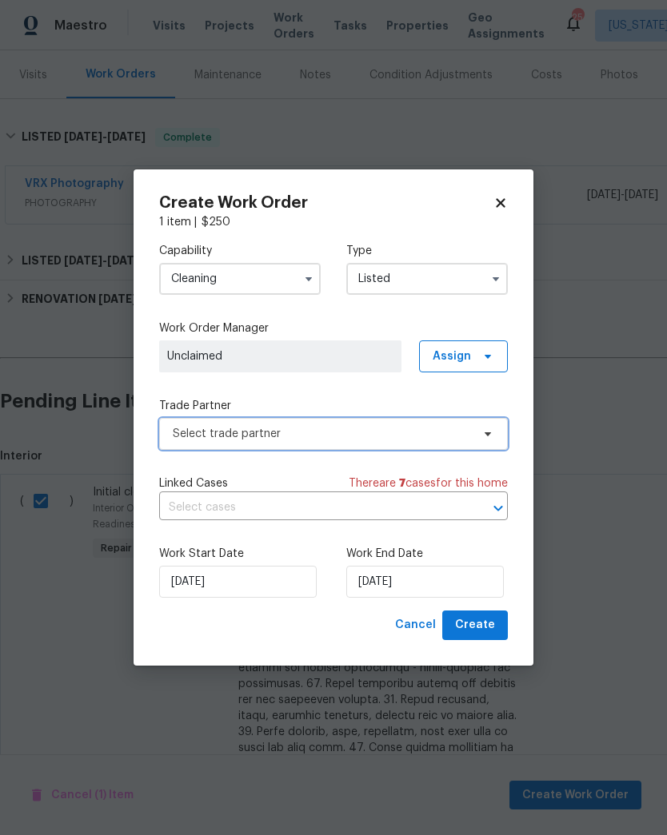
click at [484, 431] on icon at bounding box center [487, 434] width 13 height 13
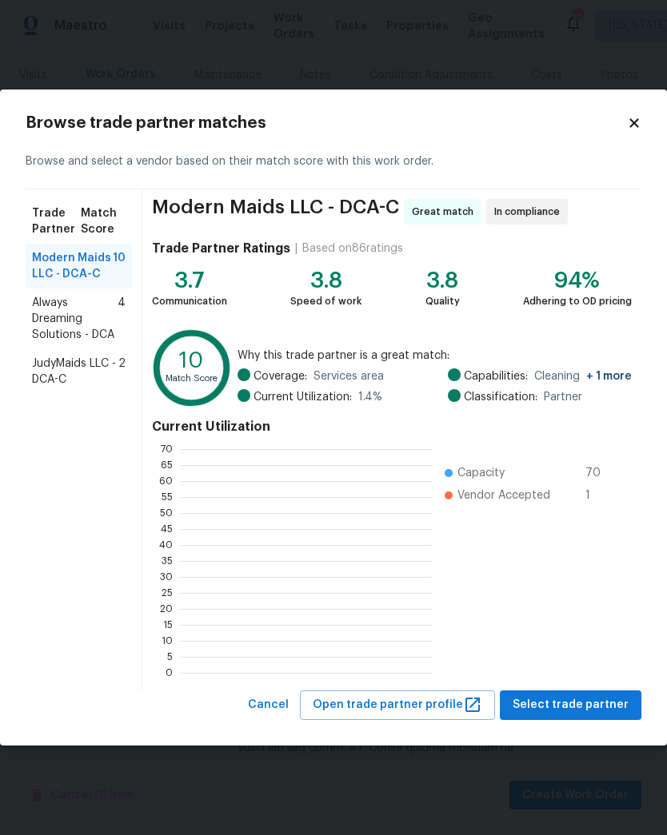
scroll to position [2, 2]
click at [593, 705] on span "Select trade partner" at bounding box center [570, 705] width 116 height 20
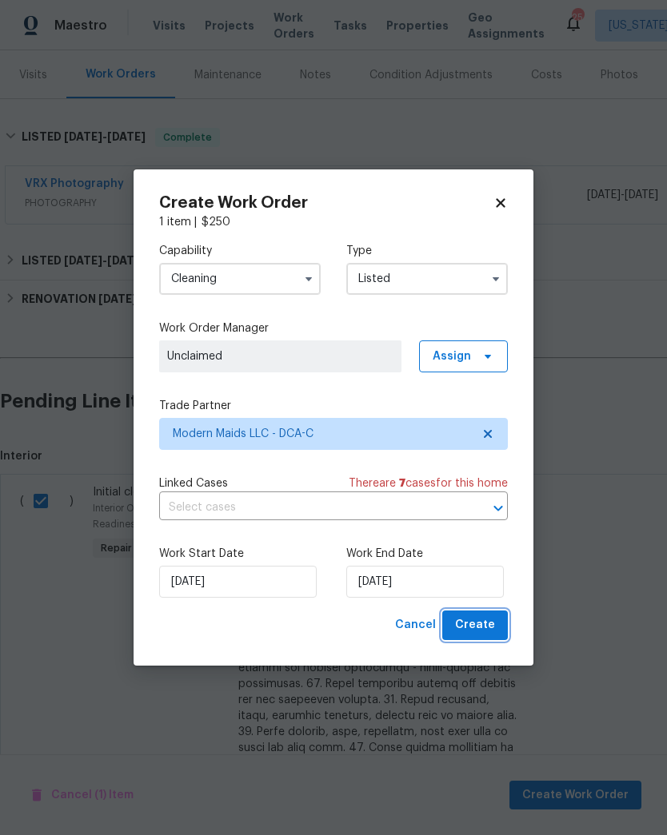
click at [487, 624] on span "Create" at bounding box center [475, 625] width 40 height 20
checkbox input "false"
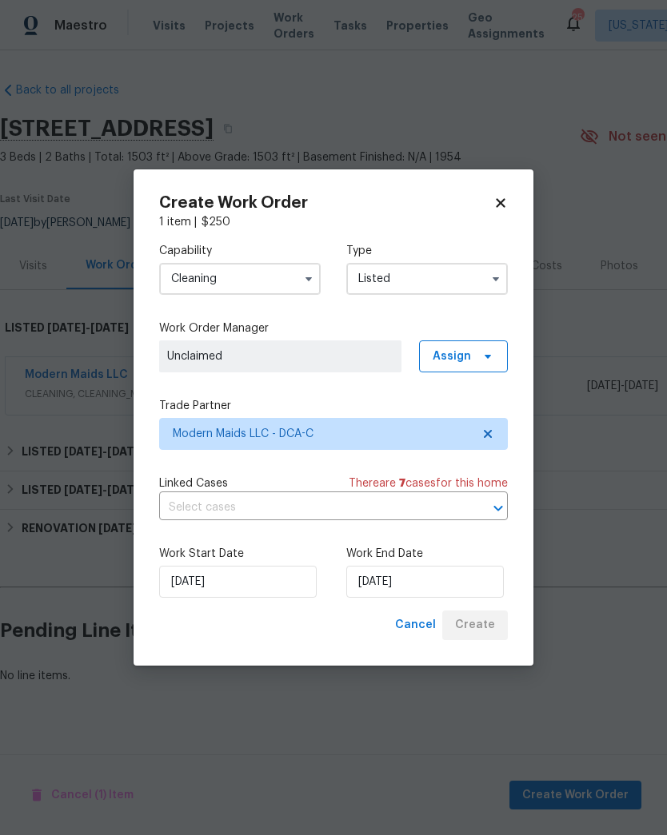
scroll to position [0, 0]
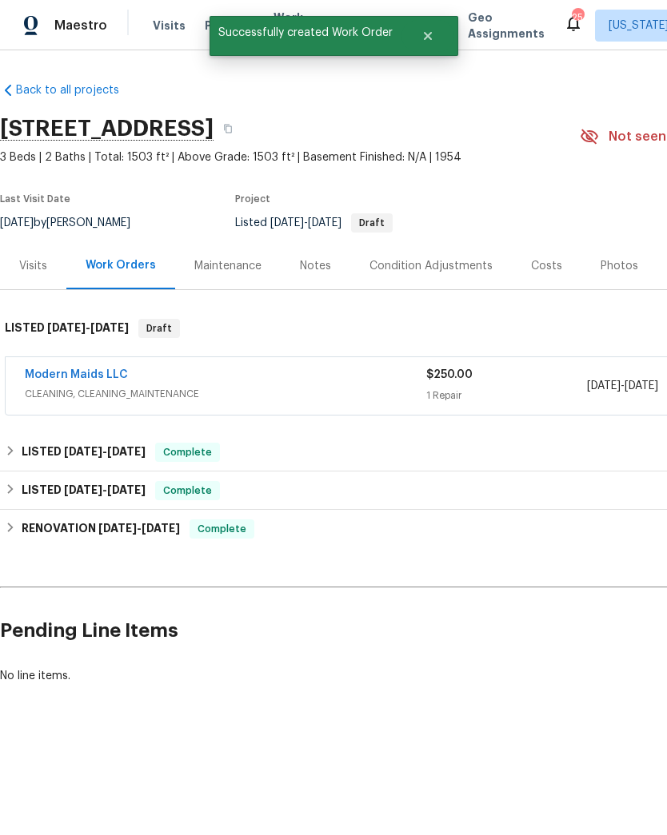
click at [427, 388] on div "1 Repair" at bounding box center [506, 396] width 161 height 16
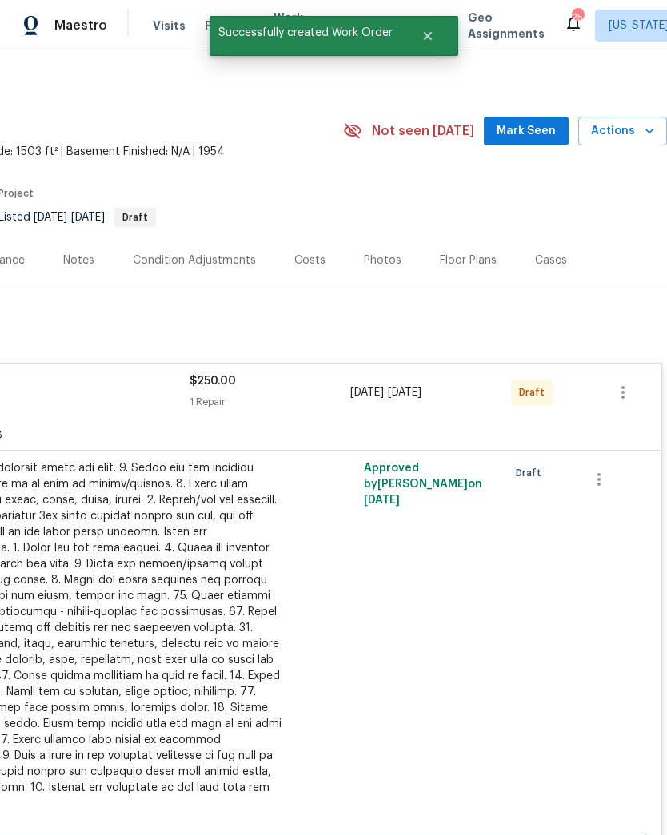
scroll to position [6, 237]
click at [623, 384] on icon "button" at bounding box center [622, 392] width 19 height 19
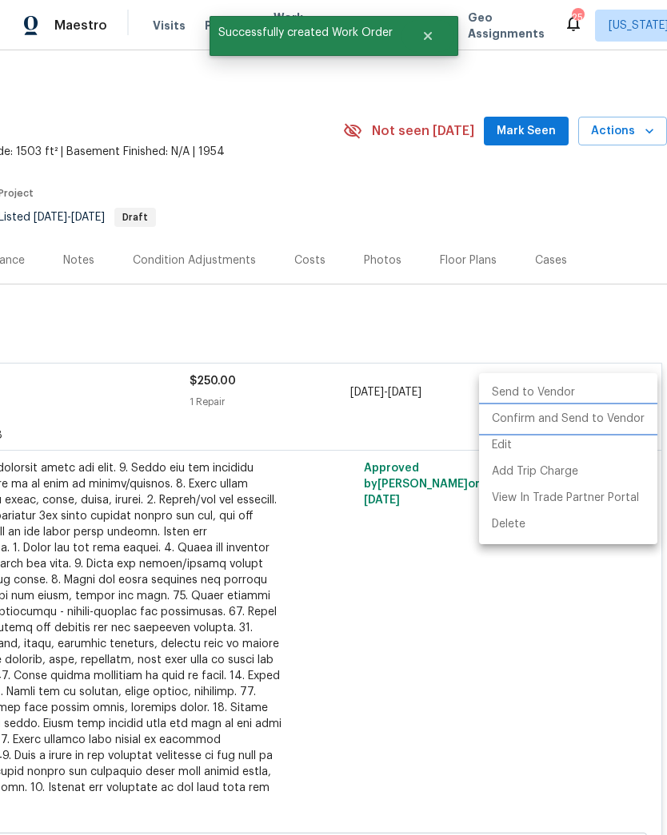
click at [551, 428] on li "Confirm and Send to Vendor" at bounding box center [568, 419] width 178 height 26
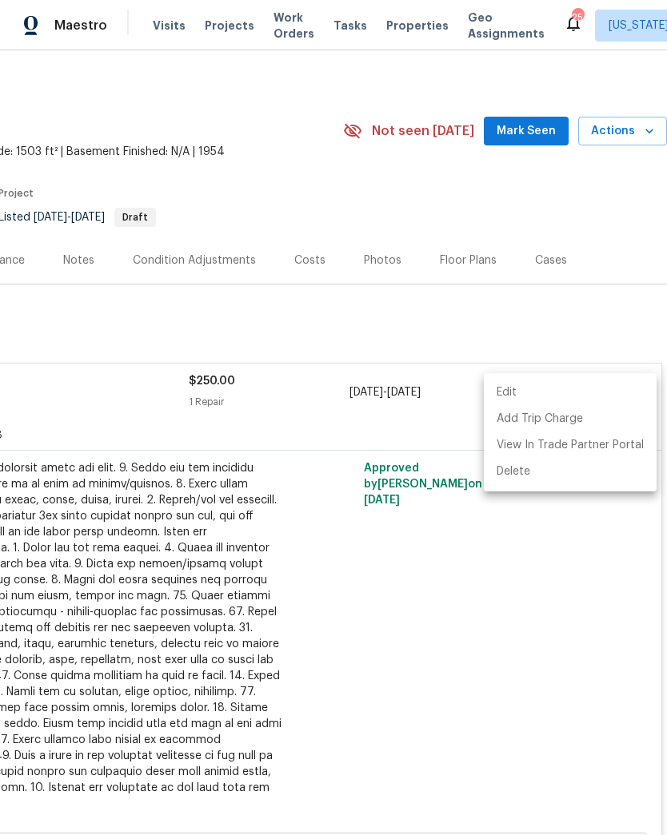
click at [422, 626] on div at bounding box center [333, 417] width 667 height 835
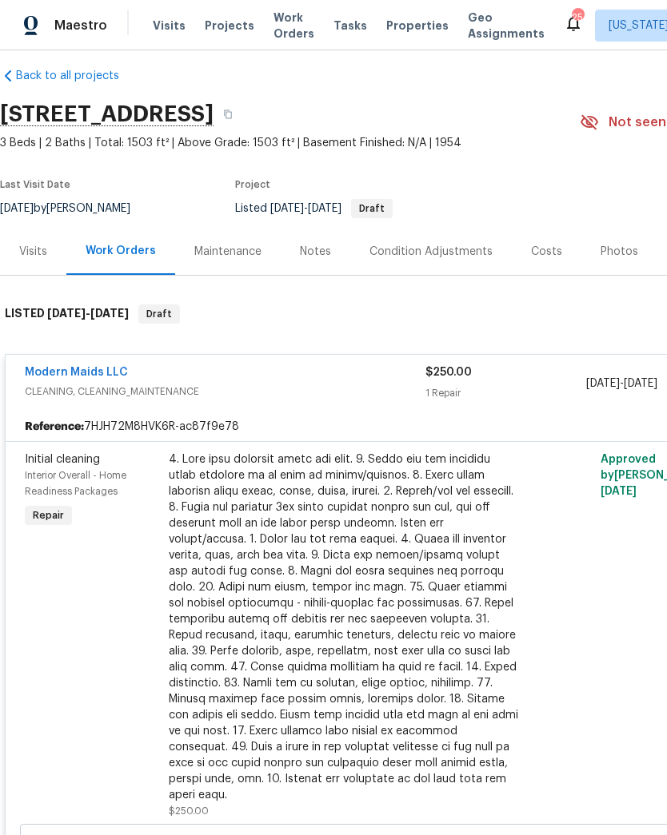
scroll to position [14, 0]
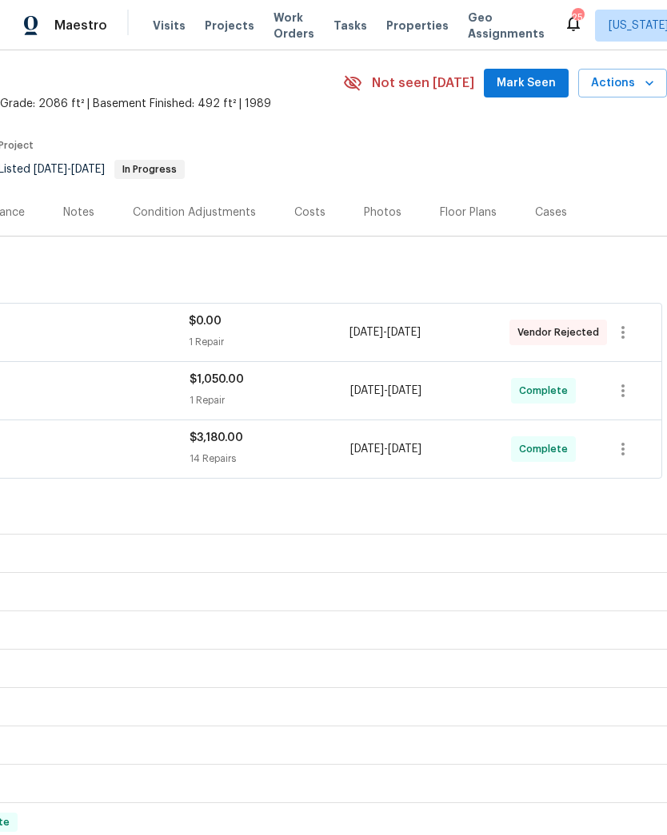
scroll to position [64, 237]
